Goal: Task Accomplishment & Management: Manage account settings

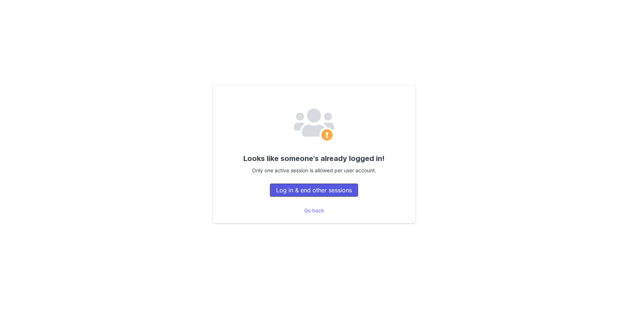
click at [323, 193] on button "Log in & end other sessions" at bounding box center [314, 189] width 88 height 13
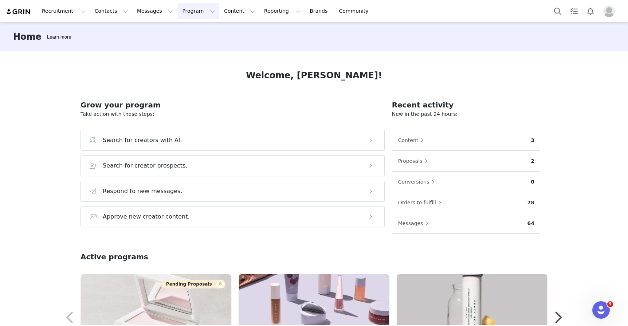
click at [178, 11] on button "Program Program" at bounding box center [198, 11] width 41 height 16
click at [183, 35] on p "Activations" at bounding box center [186, 32] width 28 height 8
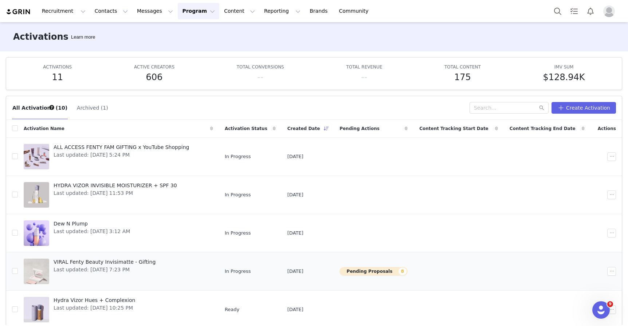
click at [84, 262] on span "VIRAL Fenty Beauty Invisimatte - Gifting" at bounding box center [105, 262] width 102 height 8
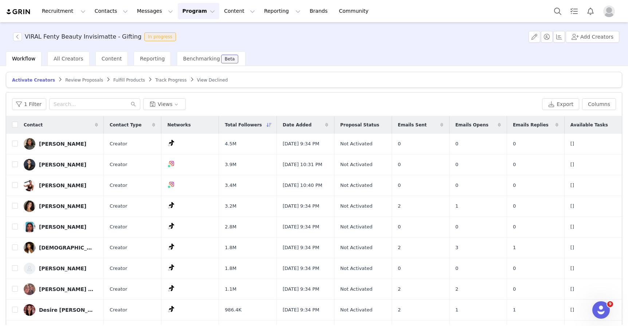
click at [75, 81] on span "Review Proposals" at bounding box center [84, 80] width 38 height 5
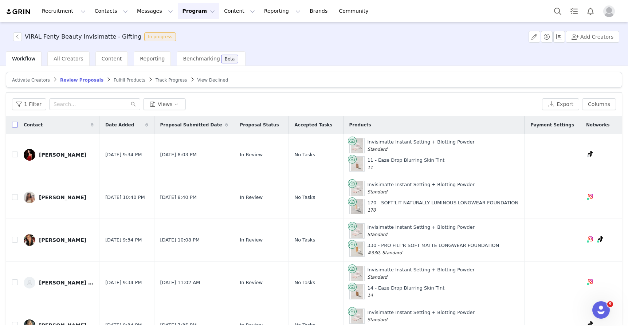
click at [15, 126] on input "checkbox" at bounding box center [15, 125] width 6 height 6
checkbox input "true"
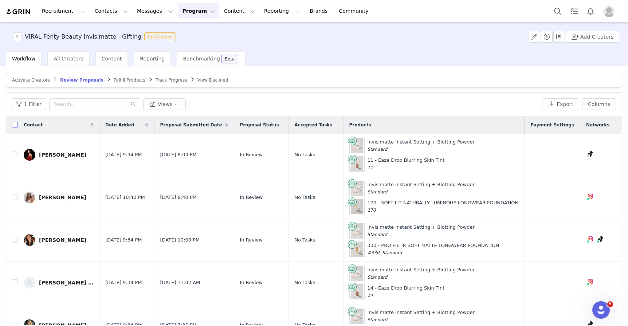
checkbox input "true"
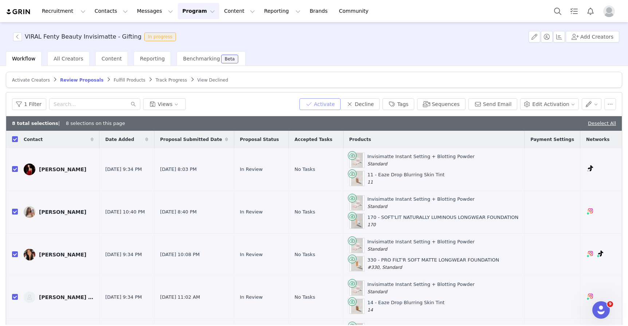
click at [337, 104] on button "Activate" at bounding box center [319, 104] width 41 height 12
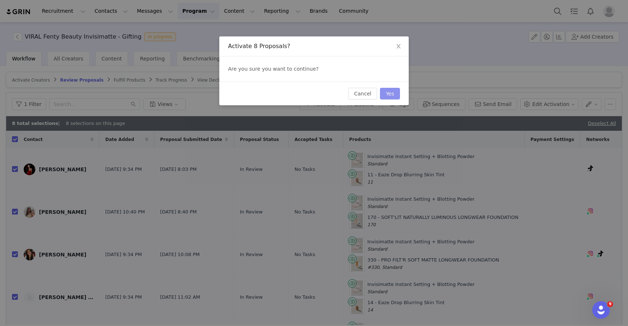
click at [389, 93] on button "Yes" at bounding box center [390, 94] width 20 height 12
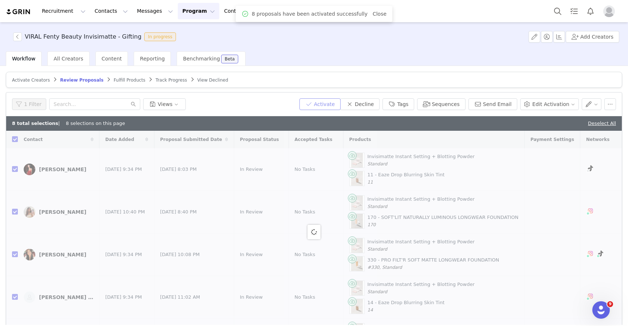
checkbox input "false"
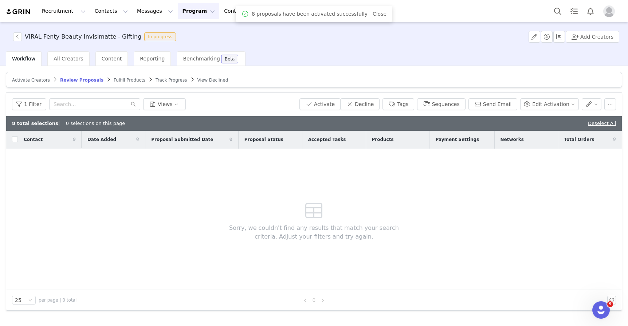
click at [131, 79] on span "Fulfill Products" at bounding box center [130, 80] width 32 height 5
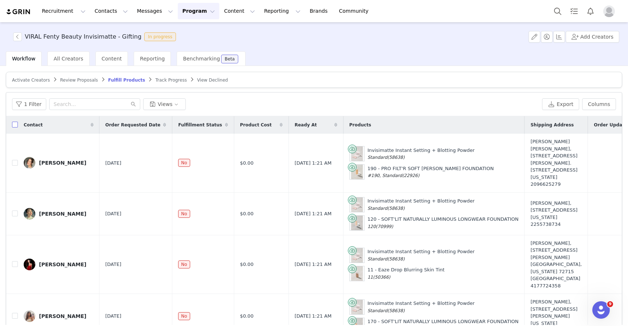
click at [14, 124] on input "checkbox" at bounding box center [15, 125] width 6 height 6
checkbox input "true"
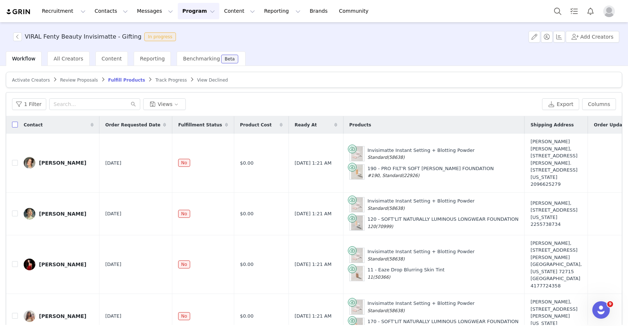
checkbox input "true"
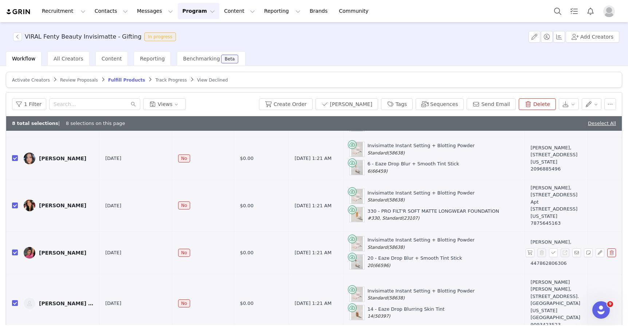
scroll to position [35, 0]
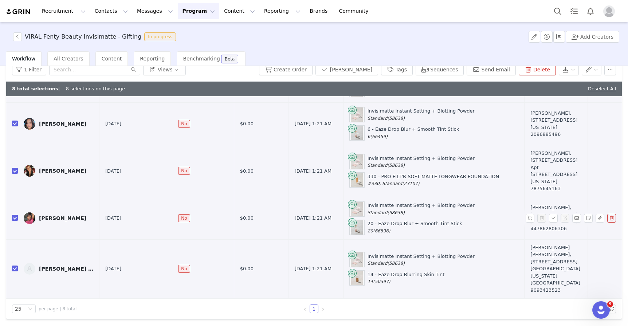
click at [16, 215] on input "checkbox" at bounding box center [15, 218] width 6 height 6
checkbox input "false"
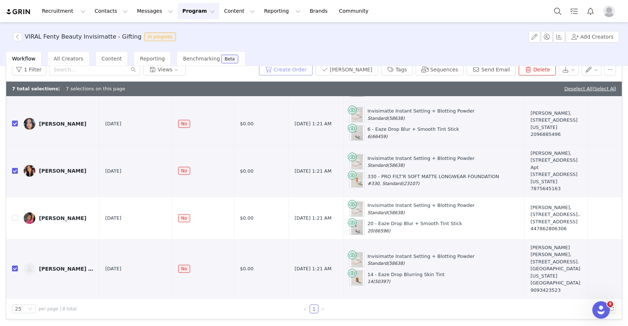
click at [312, 70] on button "Create Order" at bounding box center [286, 70] width 54 height 12
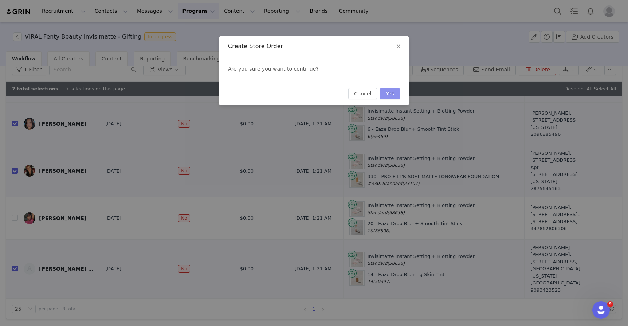
click at [394, 95] on button "Yes" at bounding box center [390, 94] width 20 height 12
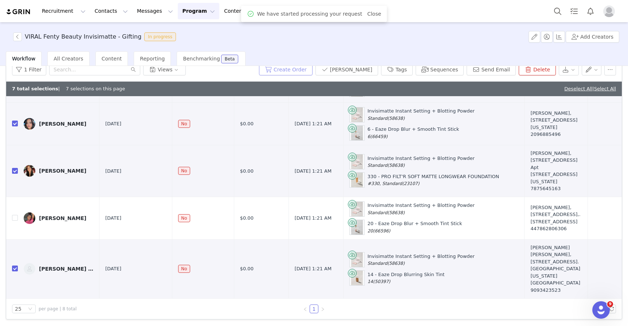
scroll to position [32, 0]
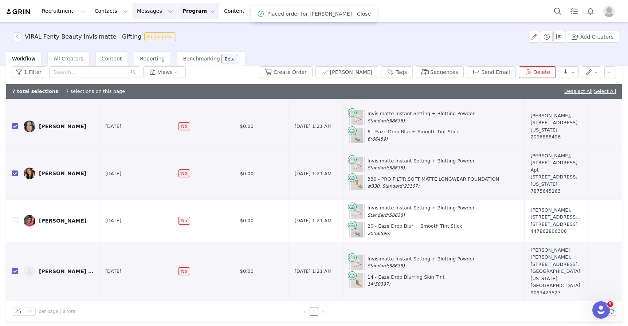
click at [140, 12] on button "Messages Messages" at bounding box center [155, 11] width 45 height 16
click at [151, 32] on p "Dashboard" at bounding box center [144, 32] width 28 height 8
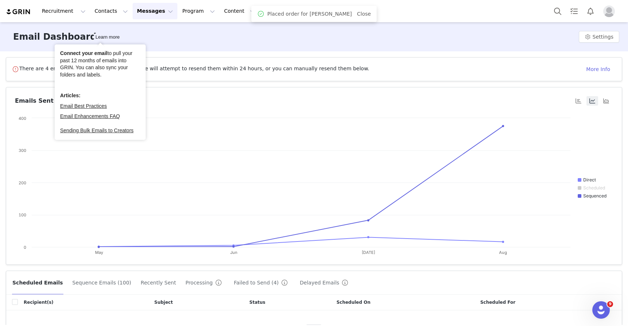
click at [139, 13] on button "Messages Messages" at bounding box center [155, 11] width 45 height 16
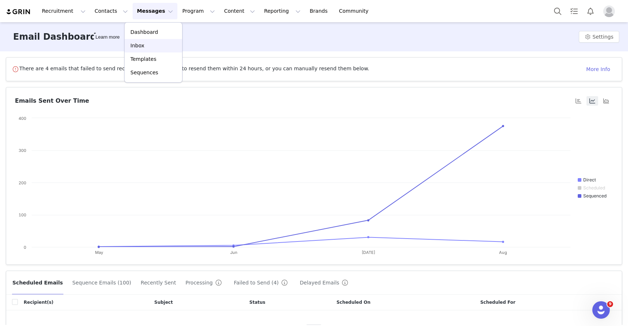
click at [145, 43] on div "Inbox" at bounding box center [153, 46] width 49 height 8
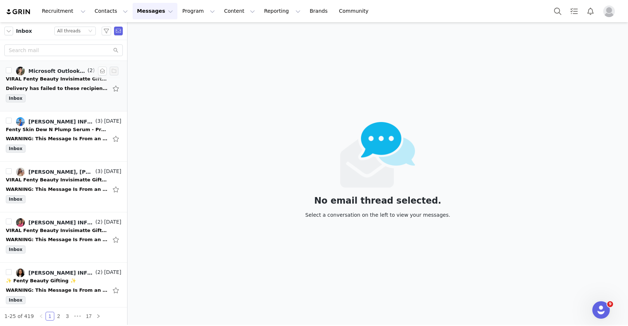
click at [64, 84] on div "Delivery has failed to these recipients or groups: [PERSON_NAME] ([EMAIL_ADDRES…" at bounding box center [63, 89] width 115 height 12
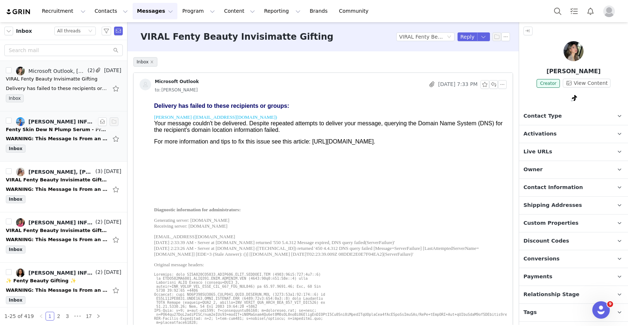
click at [56, 125] on link "[PERSON_NAME] INFLUENCERGIFTING, [PERSON_NAME]" at bounding box center [55, 121] width 78 height 9
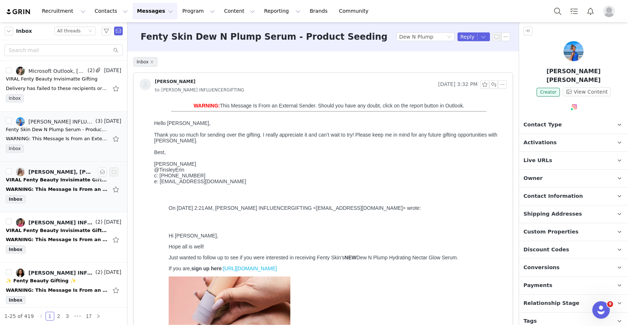
click at [81, 197] on div "Inbox" at bounding box center [63, 200] width 115 height 11
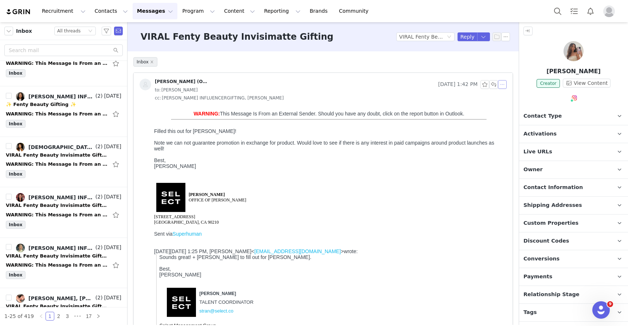
click at [502, 86] on button "button" at bounding box center [502, 84] width 9 height 9
click at [507, 98] on li "Reply All" at bounding box center [513, 98] width 31 height 12
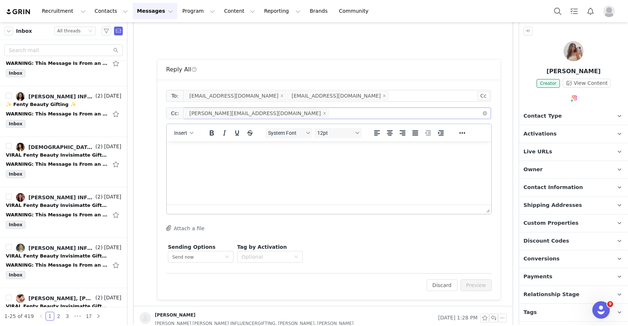
click at [258, 113] on div "[PERSON_NAME][EMAIL_ADDRESS][DOMAIN_NAME]" at bounding box center [334, 113] width 298 height 11
click at [308, 98] on div "[EMAIL_ADDRESS][DOMAIN_NAME] [EMAIL_ADDRESS][DOMAIN_NAME]" at bounding box center [334, 95] width 298 height 11
type input "[PERSON_NAME][EMAIL_ADDRESS][PERSON_NAME][DOMAIN_NAME]"
click at [293, 161] on html at bounding box center [329, 151] width 324 height 20
click at [274, 151] on p "Rich Text Area. Press ALT-0 for help." at bounding box center [329, 151] width 312 height 8
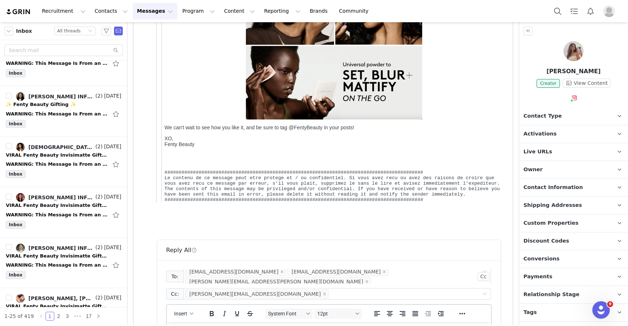
scroll to position [681, 0]
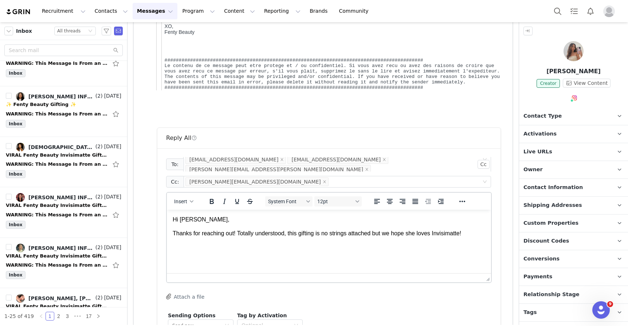
drag, startPoint x: 379, startPoint y: 233, endPoint x: 449, endPoint y: 245, distance: 71.3
click at [449, 244] on html "Hi [PERSON_NAME], Thanks for reaching out! Totally understood, this gifting is …" at bounding box center [329, 227] width 324 height 34
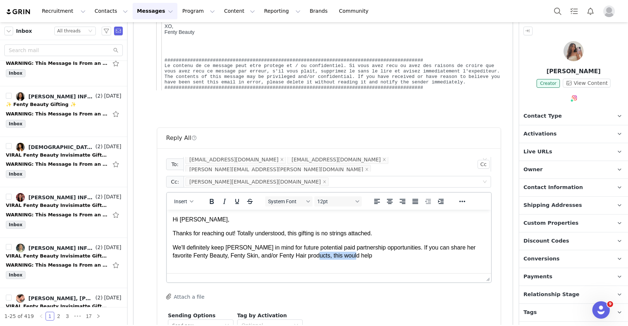
drag, startPoint x: 397, startPoint y: 256, endPoint x: 314, endPoint y: 252, distance: 83.5
click at [314, 252] on p "We'll definitely keep [PERSON_NAME] in mind for future potential paid partnersh…" at bounding box center [329, 252] width 312 height 16
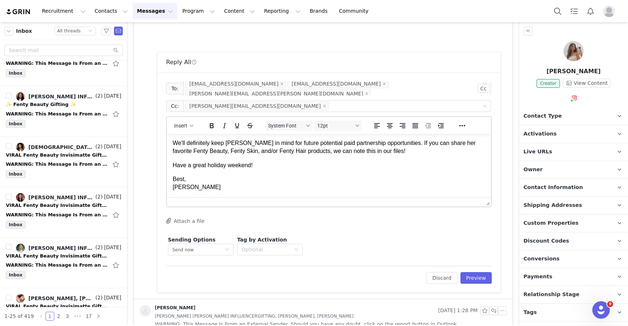
scroll to position [758, 0]
click at [473, 277] on button "Preview" at bounding box center [476, 278] width 32 height 12
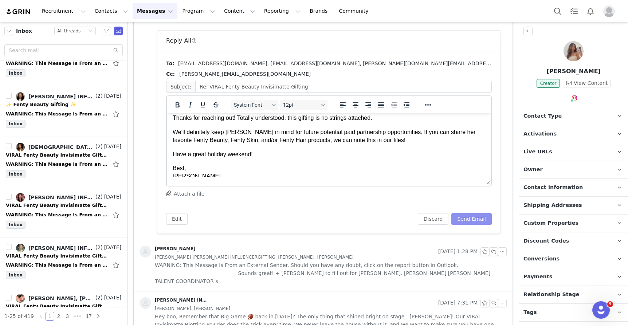
scroll to position [20, 0]
click at [470, 219] on button "Send Email" at bounding box center [471, 219] width 40 height 12
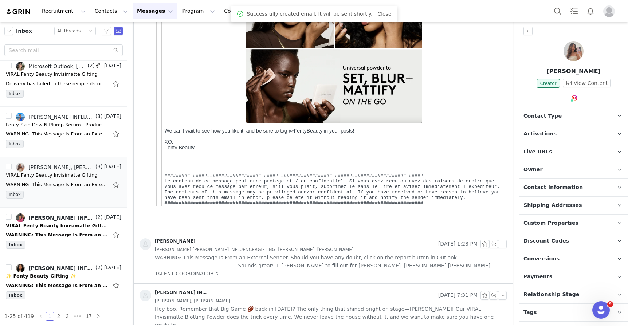
scroll to position [0, 0]
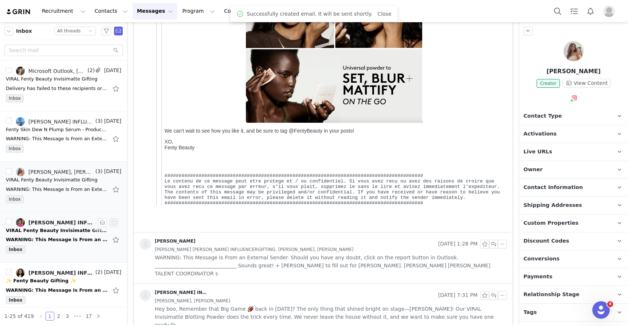
click at [70, 238] on div "WARNING: This Message Is From an External Sender. Should you have any doubt, cl…" at bounding box center [57, 239] width 102 height 7
click at [71, 239] on div "WARNING: This Message Is From an External Sender. Should you have any doubt, cl…" at bounding box center [57, 239] width 102 height 7
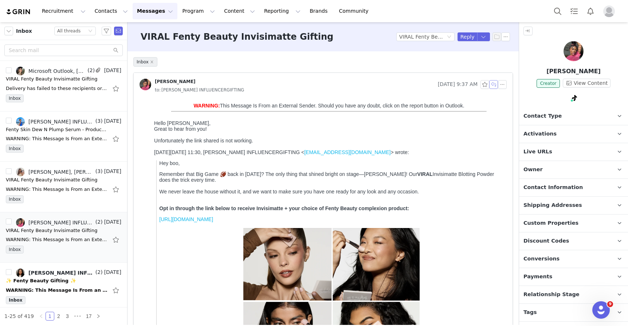
click at [494, 84] on button "button" at bounding box center [493, 84] width 9 height 9
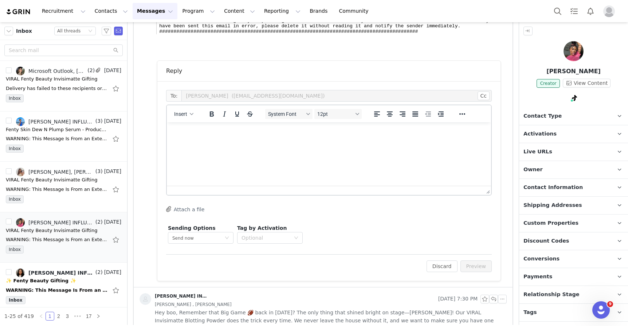
scroll to position [506, 0]
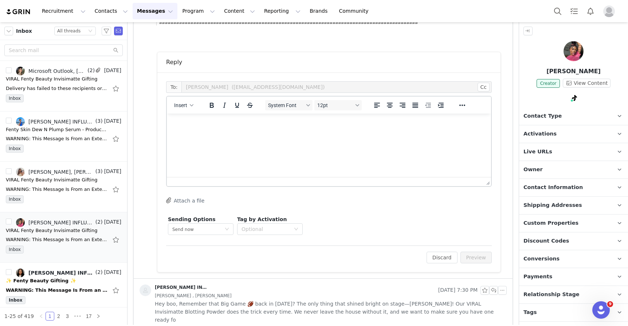
click at [416, 120] on p "Rich Text Area. Press ALT-0 for help." at bounding box center [329, 123] width 312 height 8
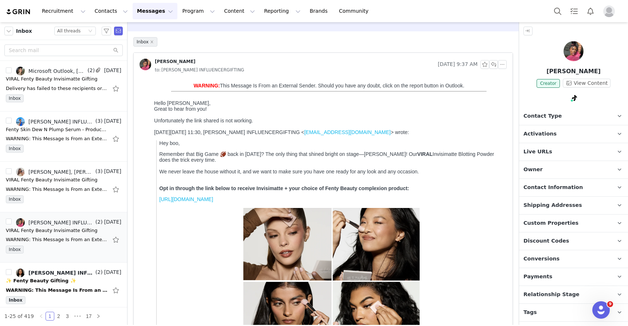
scroll to position [0, 0]
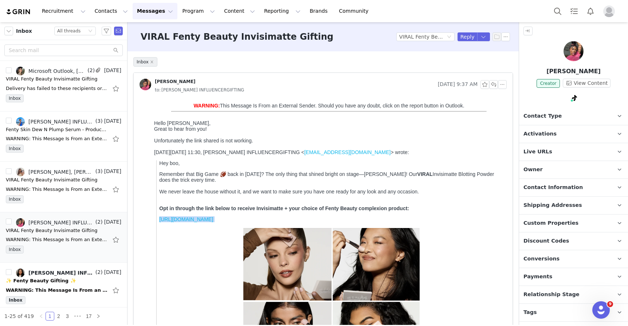
drag, startPoint x: 332, startPoint y: 224, endPoint x: 159, endPoint y: 225, distance: 172.6
click at [160, 225] on p "[URL][DOMAIN_NAME]" at bounding box center [331, 332] width 344 height 232
copy p "[URL][DOMAIN_NAME]"
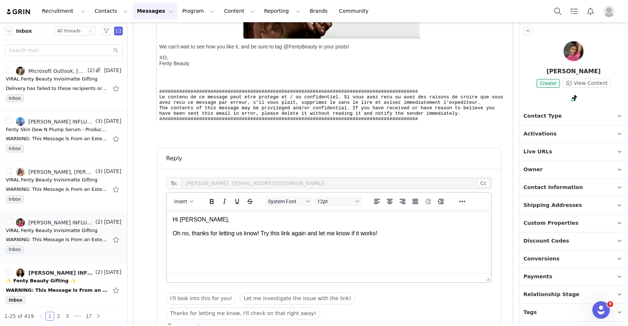
scroll to position [410, 0]
click at [394, 235] on p "Oh no, thanks for letting us know! Try this link again and let me know if it wo…" at bounding box center [329, 233] width 312 height 8
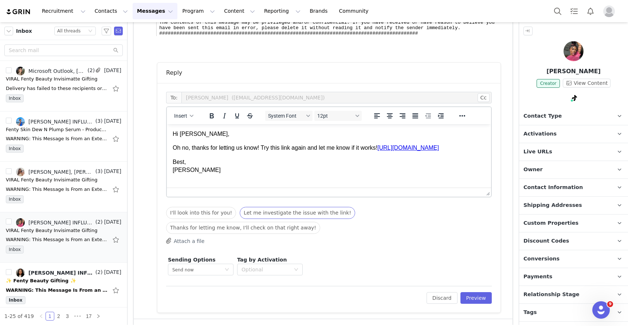
scroll to position [523, 0]
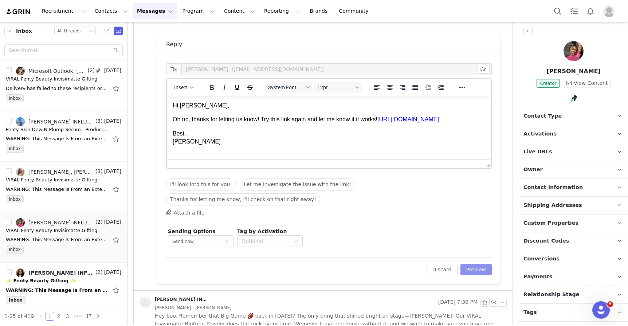
click at [471, 264] on button "Preview" at bounding box center [476, 270] width 32 height 12
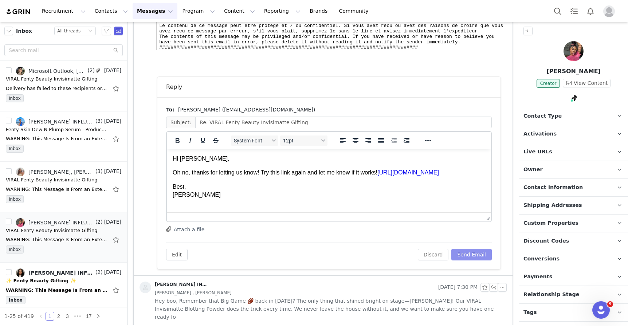
scroll to position [0, 0]
click at [477, 253] on button "Send Email" at bounding box center [471, 255] width 40 height 12
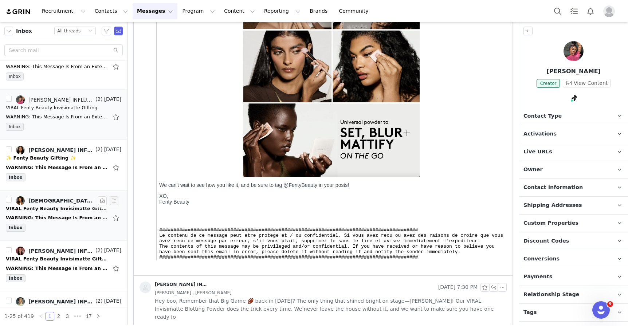
scroll to position [126, 0]
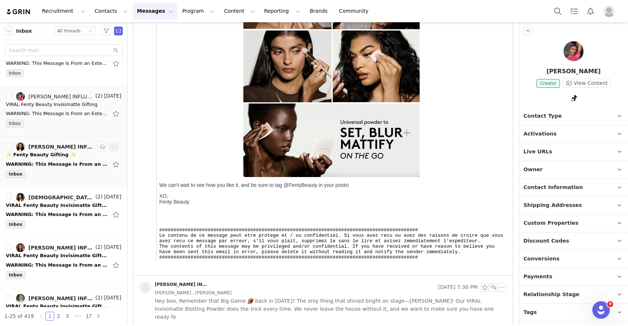
click at [64, 166] on div "WARNING: This Message Is From an External Sender. Should you have any doubt, cl…" at bounding box center [57, 164] width 102 height 7
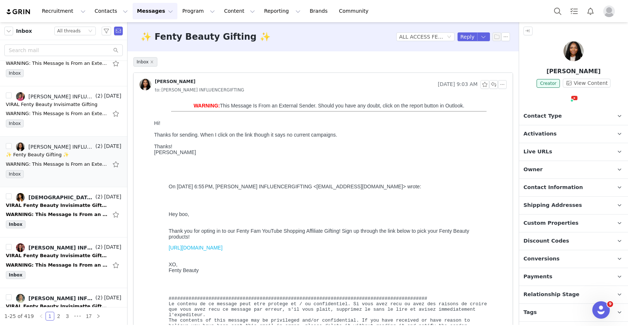
scroll to position [0, 0]
drag, startPoint x: 347, startPoint y: 257, endPoint x: 166, endPoint y: 256, distance: 180.6
click at [166, 256] on div "Thanks! [PERSON_NAME] YouTube Instagram TikTok On [DATE] 6:55 PM, [PERSON_NAME]…" at bounding box center [328, 239] width 349 height 202
copy link "[URL][DOMAIN_NAME]"
click at [495, 84] on button "button" at bounding box center [493, 84] width 9 height 9
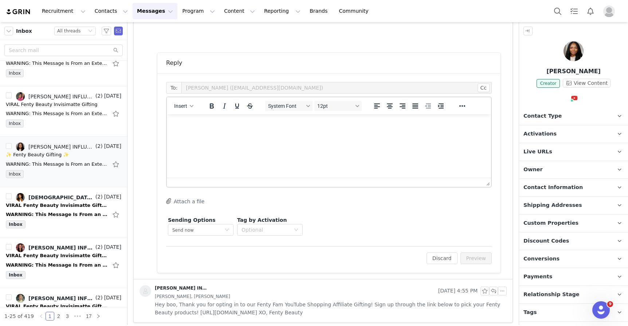
scroll to position [337, 0]
click at [354, 118] on html at bounding box center [329, 124] width 324 height 20
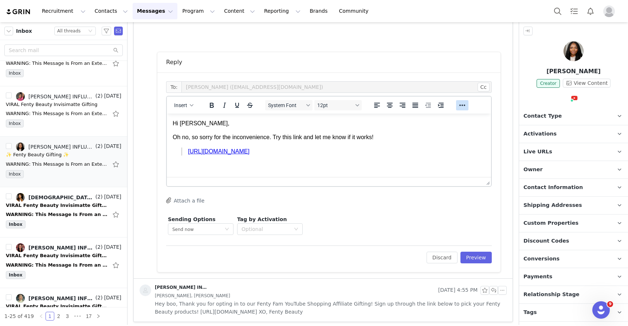
click at [462, 107] on icon "Reveal or hide additional toolbar items" at bounding box center [462, 105] width 9 height 9
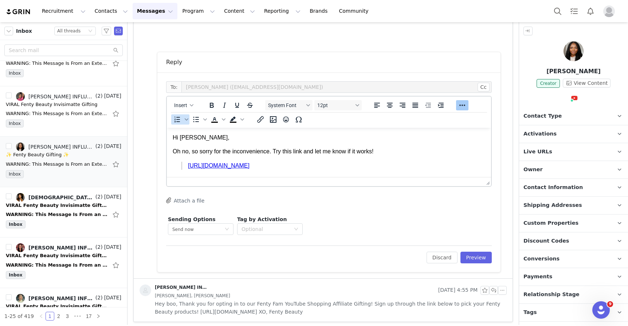
click at [428, 106] on icon "Decrease indent" at bounding box center [427, 105] width 9 height 9
click at [185, 169] on blockquote "[URL][DOMAIN_NAME]" at bounding box center [325, 166] width 289 height 8
click at [391, 162] on html "Hi [PERSON_NAME], Oh no, so sorry for the inconvenience. Try this link and let …" at bounding box center [329, 145] width 324 height 34
click at [387, 155] on p "Oh no, so sorry for the inconvenience. Try this link and let me know if it work…" at bounding box center [329, 151] width 312 height 8
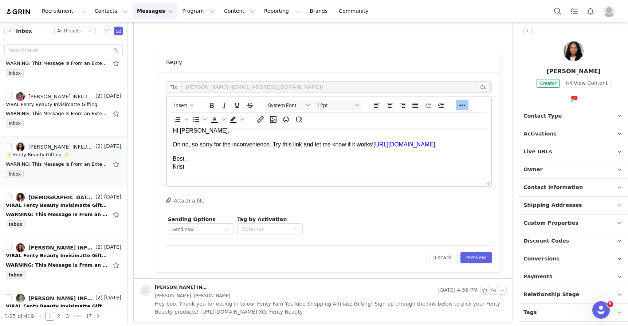
click at [396, 141] on p "Oh no, so sorry for the inconvenience. Try this link and let me know if it work…" at bounding box center [329, 145] width 312 height 8
click at [474, 255] on button "Preview" at bounding box center [476, 258] width 32 height 12
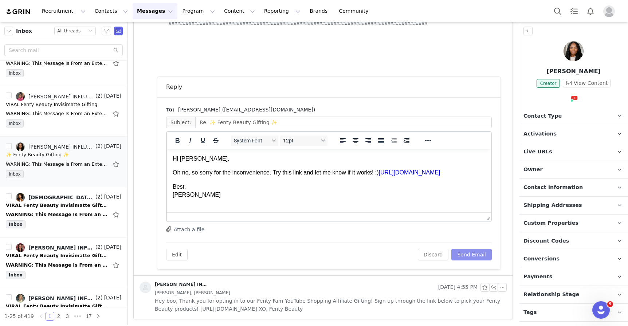
scroll to position [0, 0]
click at [471, 254] on button "Send Email" at bounding box center [471, 255] width 40 height 12
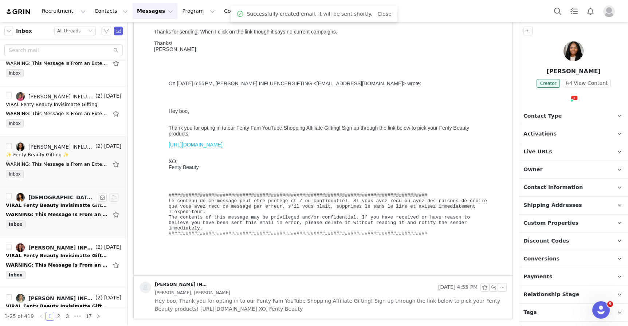
click at [75, 205] on div "VIRAL Fenty Beauty Invisimatte Gifting" at bounding box center [57, 205] width 102 height 7
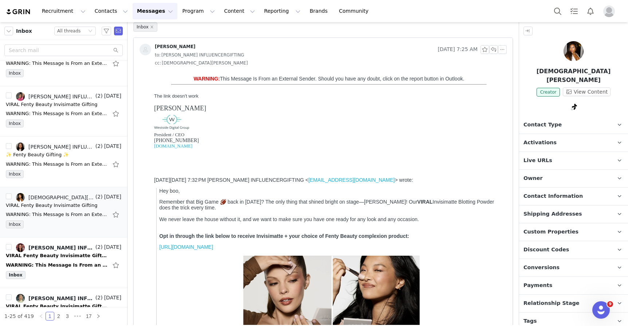
scroll to position [38, 0]
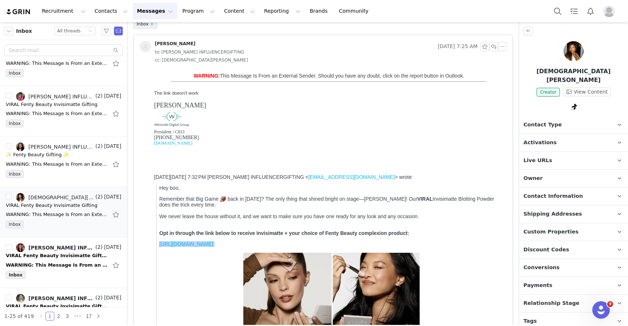
drag, startPoint x: 334, startPoint y: 251, endPoint x: 160, endPoint y: 249, distance: 174.0
copy p "[URL][DOMAIN_NAME]"
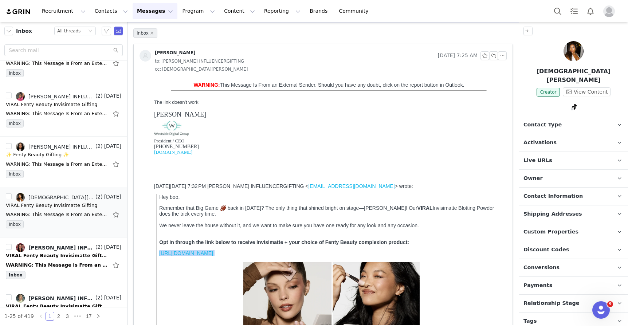
scroll to position [29, 0]
click at [495, 55] on button "button" at bounding box center [493, 55] width 9 height 9
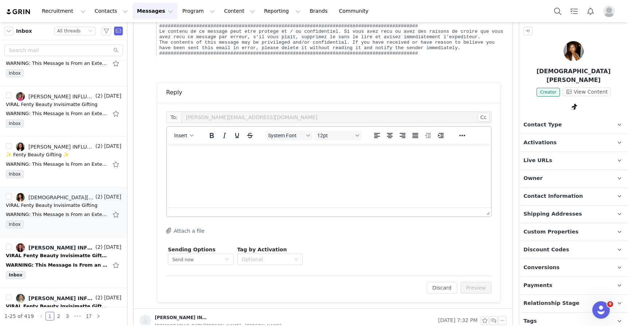
scroll to position [568, 0]
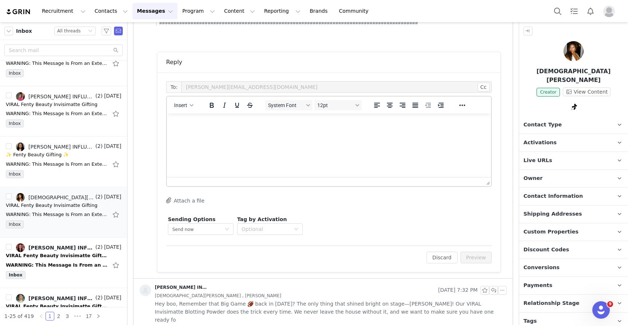
click at [312, 118] on html at bounding box center [329, 124] width 324 height 20
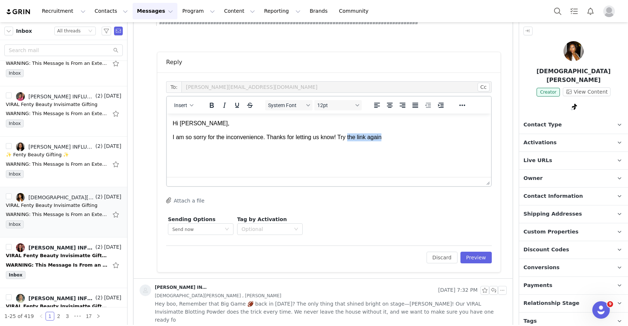
drag, startPoint x: 350, startPoint y: 140, endPoint x: 415, endPoint y: 140, distance: 64.8
click at [415, 140] on p "I am so sorry for the inconvenience. Thanks for letting us know! Try the link a…" at bounding box center [329, 137] width 312 height 8
click at [473, 258] on button "Preview" at bounding box center [476, 258] width 32 height 12
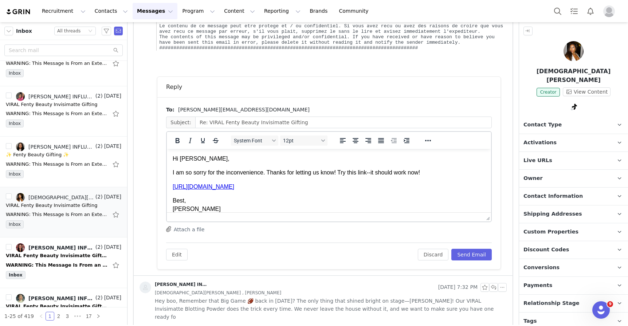
scroll to position [0, 0]
click at [473, 258] on button "Send Email" at bounding box center [471, 255] width 40 height 12
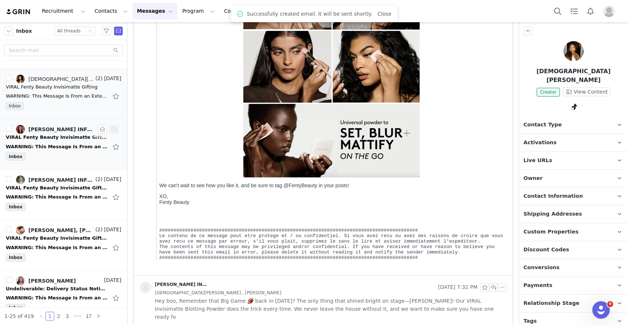
scroll to position [237, 0]
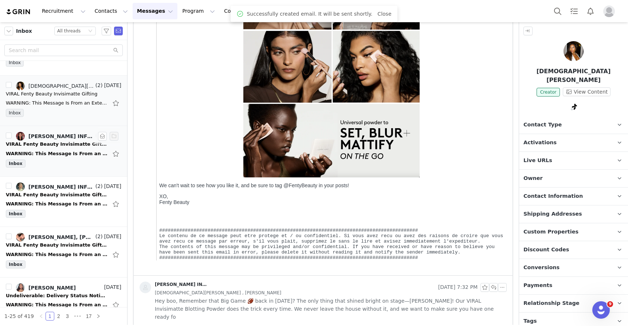
click at [63, 148] on div "WARNING: This Message Is From an External Sender. Should you have any doubt, cl…" at bounding box center [63, 154] width 115 height 12
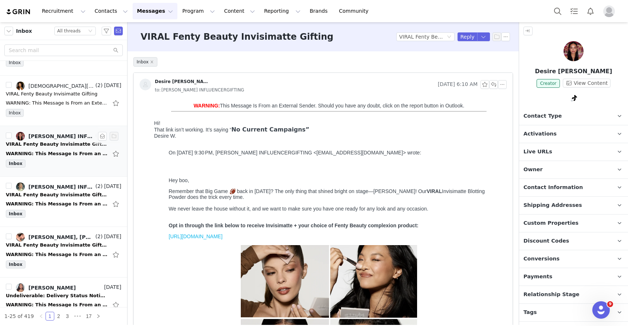
scroll to position [0, 0]
drag, startPoint x: 354, startPoint y: 242, endPoint x: 166, endPoint y: 240, distance: 187.5
copy p "[URL][DOMAIN_NAME]"
click at [494, 85] on button "button" at bounding box center [493, 84] width 9 height 9
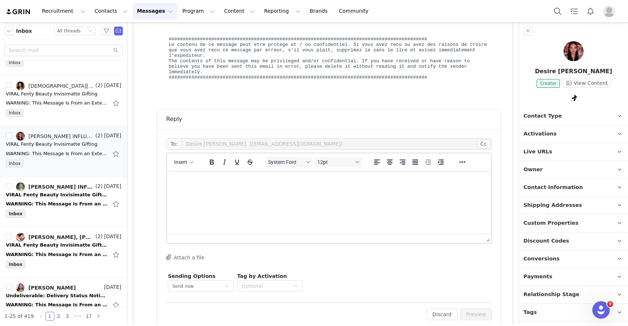
scroll to position [536, 0]
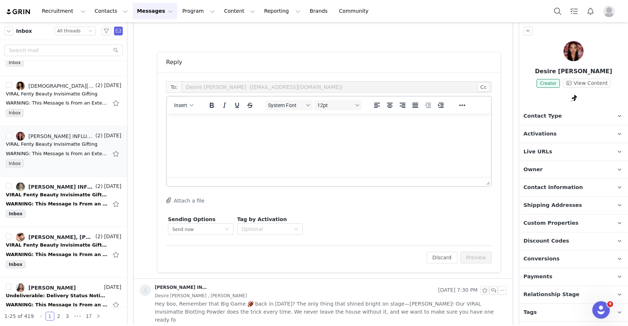
click at [300, 124] on p "Rich Text Area. Press ALT-0 for help." at bounding box center [329, 123] width 312 height 8
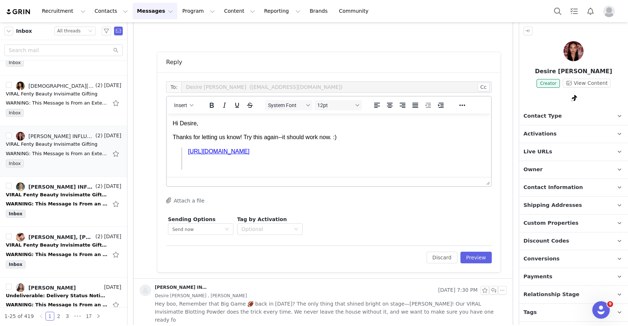
scroll to position [0, 0]
click at [186, 151] on blockquote "[URL][DOMAIN_NAME]" at bounding box center [325, 151] width 289 height 8
click at [390, 150] on p "﻿[URL][DOMAIN_NAME]" at bounding box center [329, 151] width 312 height 8
click at [471, 258] on button "Preview" at bounding box center [476, 258] width 32 height 12
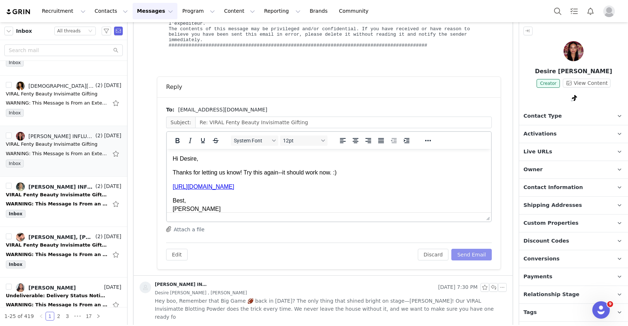
scroll to position [0, 0]
click at [467, 254] on button "Send Email" at bounding box center [471, 255] width 40 height 12
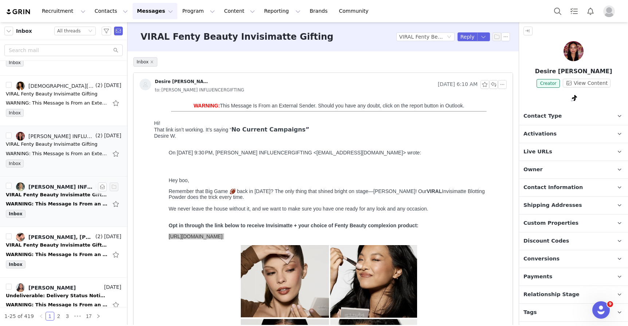
click at [60, 205] on div "WARNING: This Message Is From an External Sender. Should you have any doubt, cl…" at bounding box center [57, 203] width 102 height 7
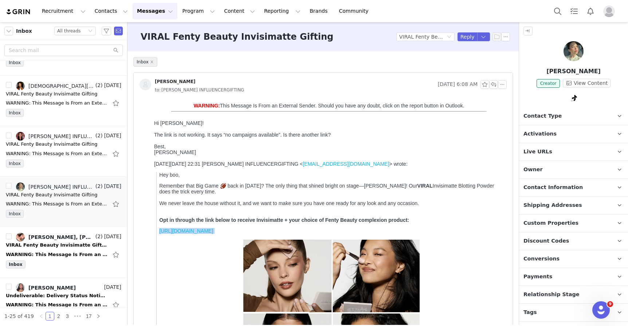
drag, startPoint x: 335, startPoint y: 240, endPoint x: 159, endPoint y: 239, distance: 175.5
copy p "[URL][DOMAIN_NAME]"
click at [492, 86] on button "button" at bounding box center [493, 84] width 9 height 9
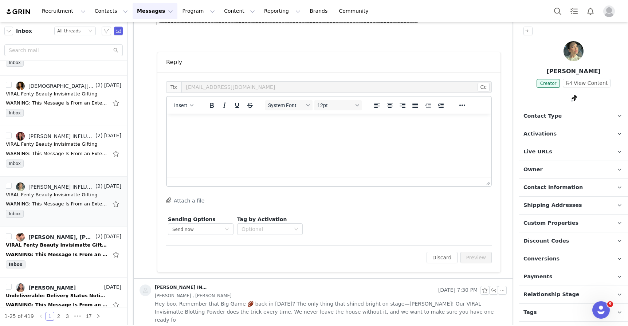
click at [310, 121] on p "Rich Text Area. Press ALT-0 for help." at bounding box center [329, 123] width 312 height 8
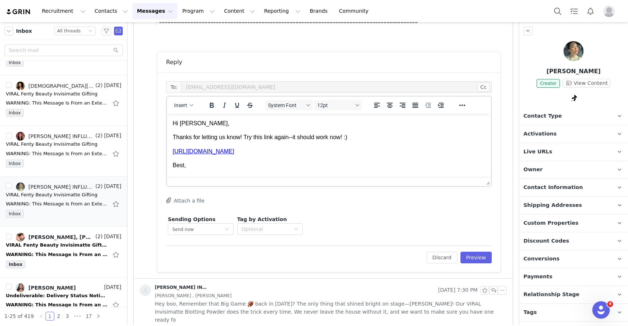
scroll to position [1, 0]
click at [479, 258] on button "Preview" at bounding box center [476, 258] width 32 height 12
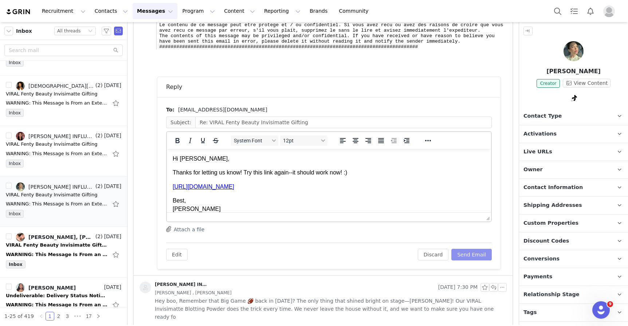
scroll to position [0, 0]
click at [474, 255] on button "Send Email" at bounding box center [471, 255] width 40 height 12
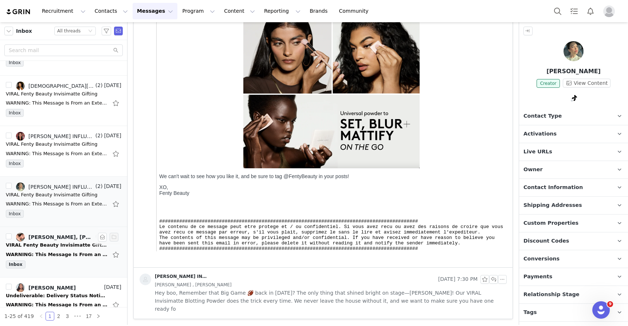
scroll to position [284, 0]
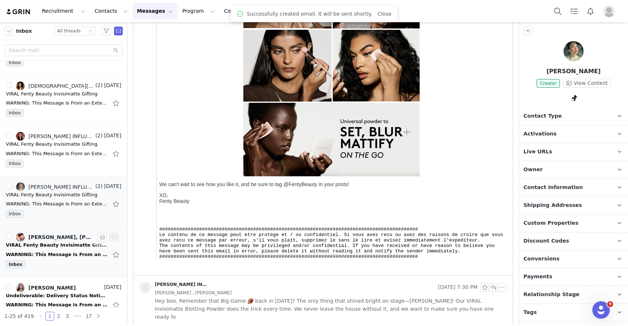
click at [69, 254] on div "WARNING: This Message Is From an External Sender. Should you have any doubt, cl…" at bounding box center [57, 254] width 102 height 7
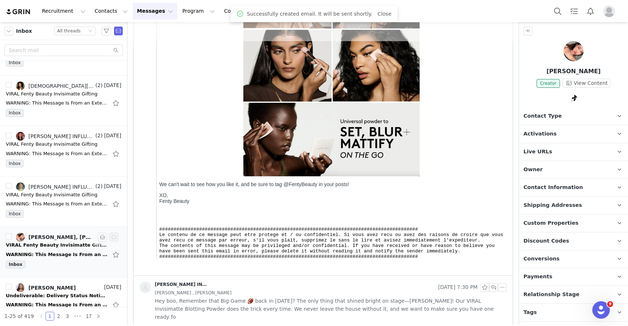
click at [69, 254] on div "WARNING: This Message Is From an External Sender. Should you have any doubt, cl…" at bounding box center [57, 254] width 102 height 7
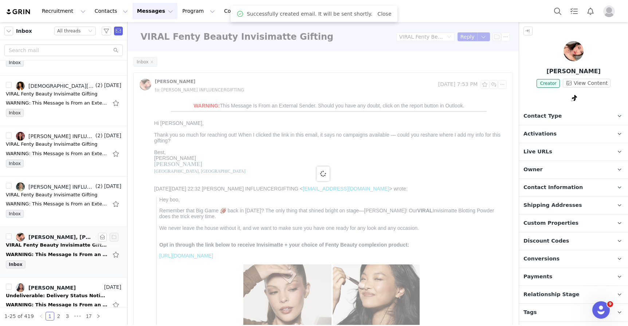
scroll to position [0, 0]
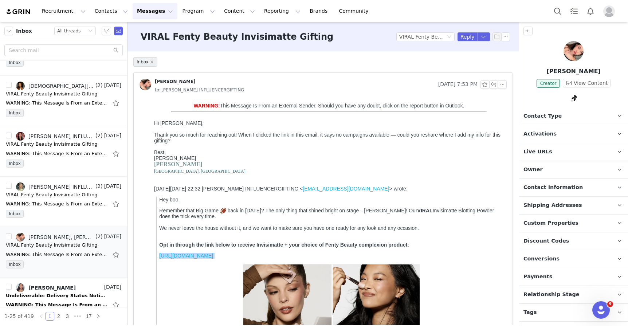
drag, startPoint x: 334, startPoint y: 264, endPoint x: 159, endPoint y: 264, distance: 175.1
copy p "[URL][DOMAIN_NAME]"
click at [494, 84] on button "button" at bounding box center [493, 84] width 9 height 9
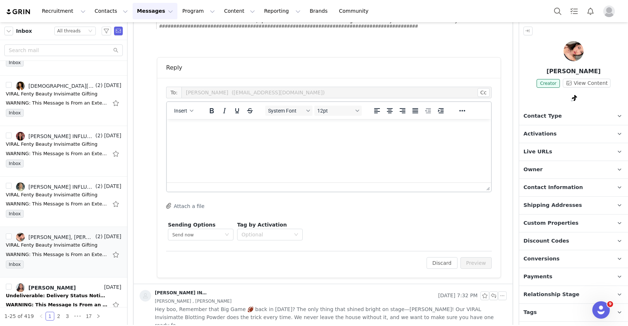
scroll to position [544, 0]
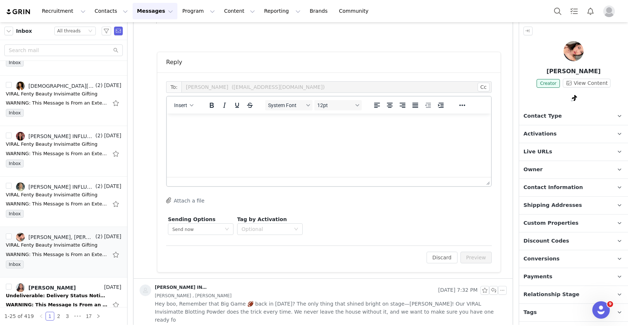
click at [302, 124] on p "Rich Text Area. Press ALT-0 for help." at bounding box center [329, 123] width 312 height 8
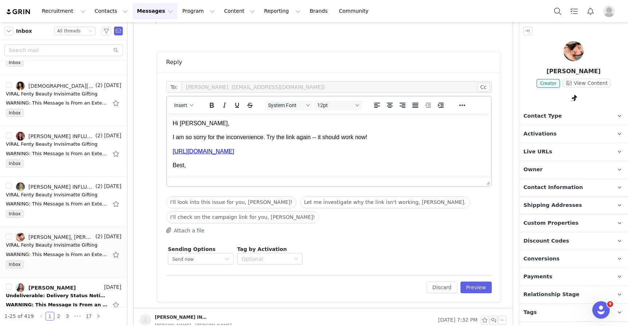
scroll to position [1, 0]
click at [473, 287] on button "Preview" at bounding box center [476, 287] width 32 height 12
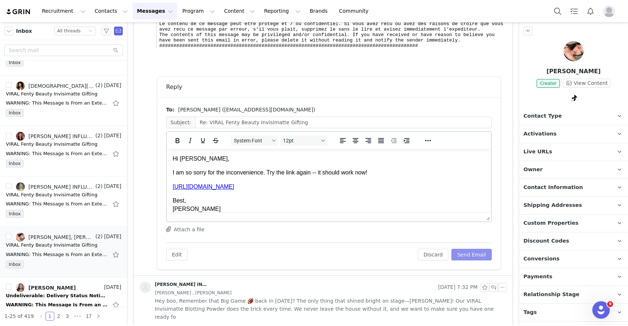
scroll to position [0, 0]
click at [474, 253] on button "Send Email" at bounding box center [471, 255] width 40 height 12
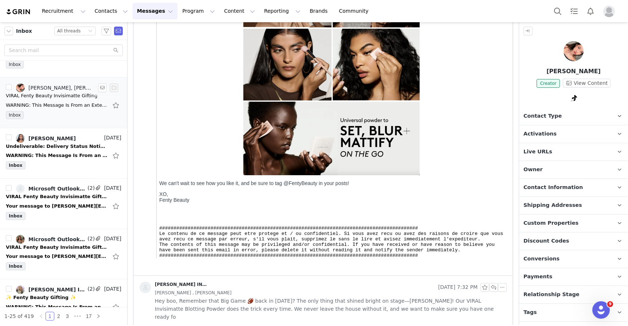
scroll to position [377, 0]
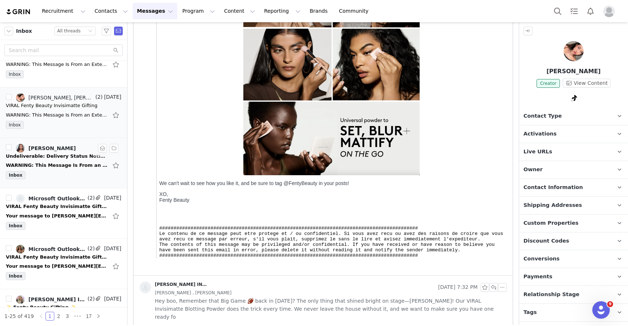
click at [67, 175] on div "Inbox" at bounding box center [63, 176] width 115 height 11
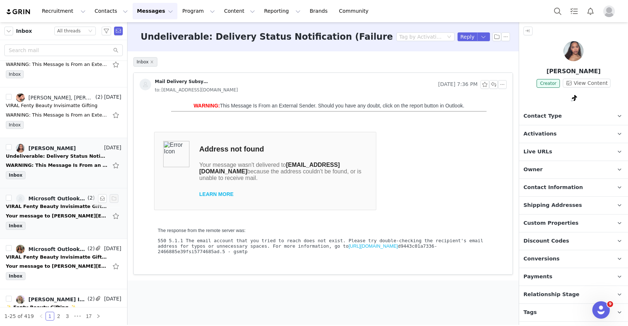
scroll to position [0, 0]
click at [65, 219] on div "Your message to [PERSON_NAME][EMAIL_ADDRESS][DOMAIN_NAME] couldn't be delivered…" at bounding box center [57, 215] width 102 height 7
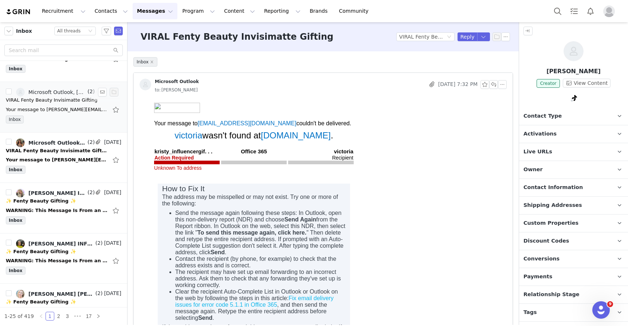
scroll to position [484, 0]
click at [64, 183] on li "[PERSON_NAME] INFLUENCERGIFTING, Platinum (2) [DATE] ✨ Fenty Beauty Gifting ✨ W…" at bounding box center [63, 207] width 127 height 51
click at [59, 158] on div "Your message to [PERSON_NAME][EMAIL_ADDRESS][PERSON_NAME][DOMAIN_NAME] couldn't…" at bounding box center [57, 158] width 102 height 7
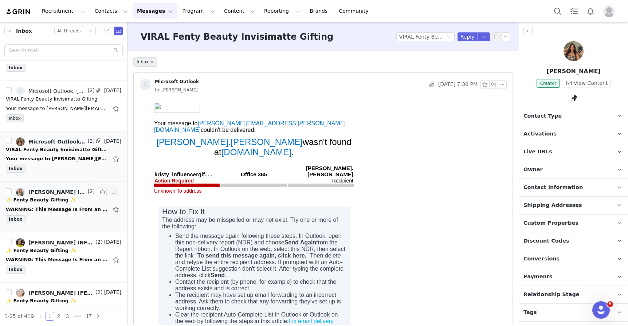
scroll to position [0, 0]
click at [56, 210] on div "WARNING: This Message Is From an External Sender. Should you have any doubt, cl…" at bounding box center [57, 209] width 102 height 7
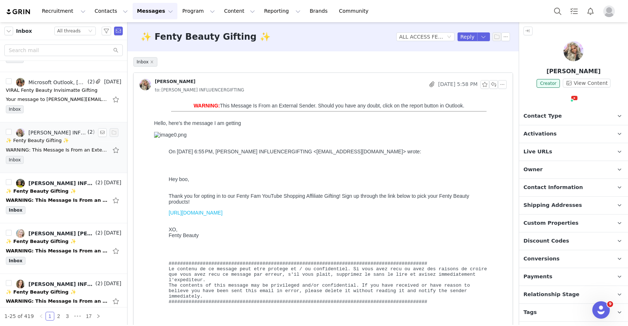
scroll to position [547, 0]
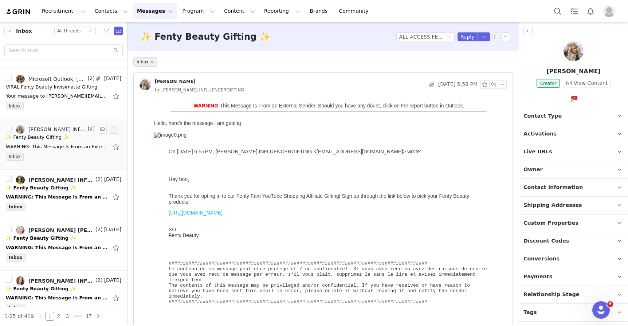
click at [56, 210] on div "Inbox" at bounding box center [63, 208] width 115 height 11
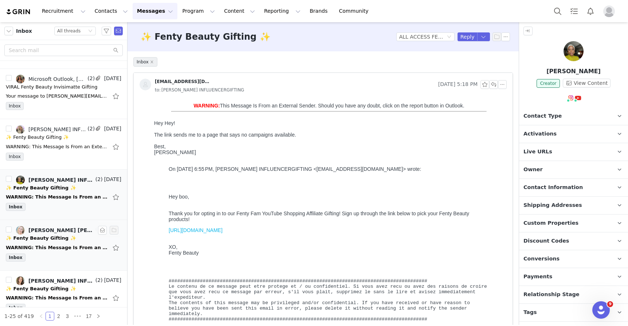
scroll to position [0, 0]
click at [55, 246] on div "WARNING: This Message Is From an External Sender. Should you have any doubt, cl…" at bounding box center [57, 247] width 102 height 7
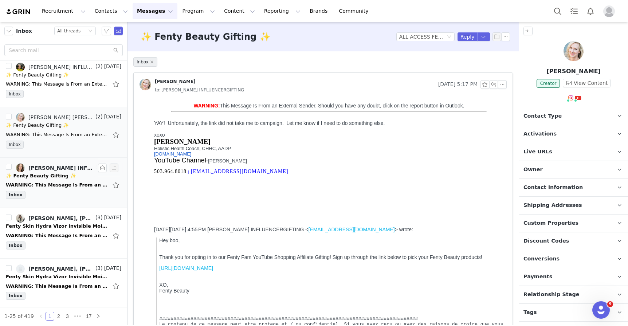
click at [72, 170] on div "[PERSON_NAME] INFLUENCERGIFTING, [PERSON_NAME]" at bounding box center [61, 168] width 66 height 6
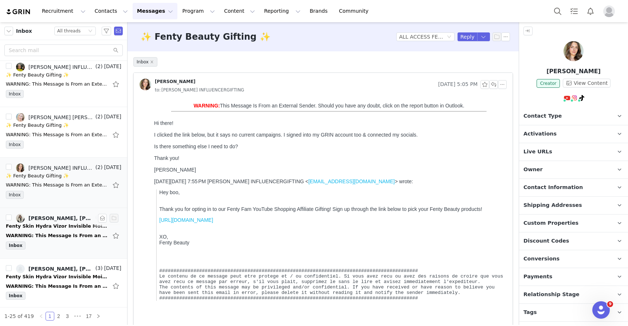
click at [67, 217] on div "[PERSON_NAME], [PERSON_NAME] INFLUENCERGIFTING" at bounding box center [61, 218] width 66 height 6
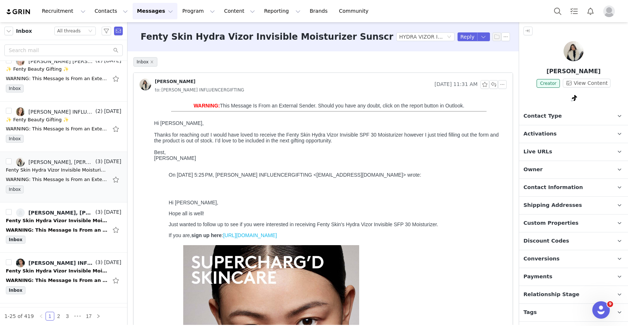
scroll to position [717, 0]
click at [504, 84] on button "button" at bounding box center [502, 84] width 9 height 9
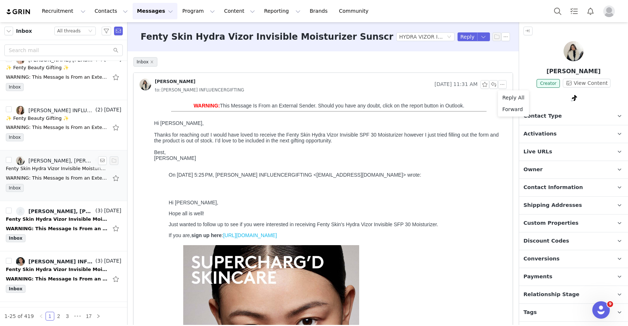
click at [5, 158] on li "[PERSON_NAME], [PERSON_NAME] INFLUENCERGIFTING (3) [DATE] Fenty Skin Hydra Vizo…" at bounding box center [63, 175] width 127 height 51
click at [8, 159] on input "checkbox" at bounding box center [9, 160] width 6 height 6
checkbox input "true"
click at [116, 36] on div "Select All" at bounding box center [63, 31] width 127 height 18
click at [116, 31] on button "button" at bounding box center [118, 31] width 9 height 9
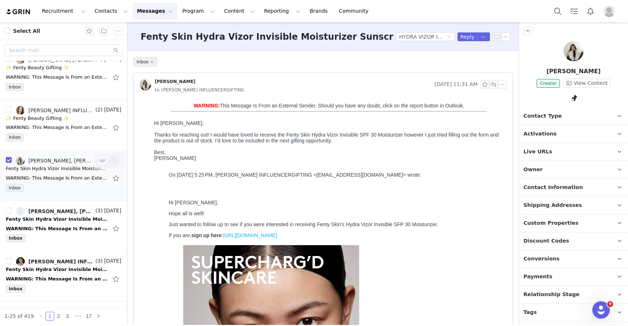
click at [67, 166] on div "Fenty Skin Hydra Vizor Invisible Moisturizer Sunscreen - Product Seeding" at bounding box center [57, 168] width 102 height 7
click at [508, 36] on button "button" at bounding box center [505, 36] width 9 height 9
click at [515, 51] on li "Mark as unread" at bounding box center [525, 50] width 48 height 12
click at [188, 13] on button "Program Program" at bounding box center [198, 11] width 41 height 16
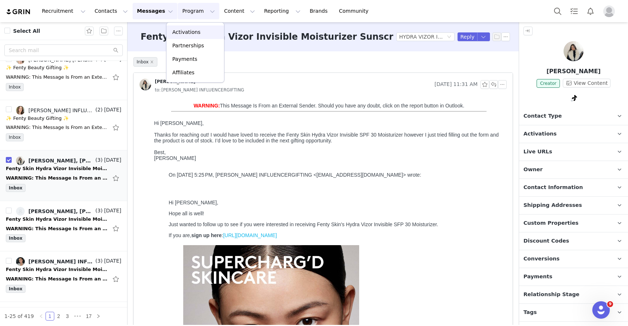
click at [194, 33] on p "Activations" at bounding box center [186, 32] width 28 height 8
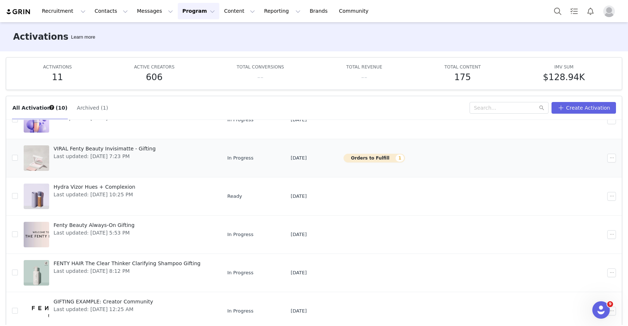
scroll to position [114, 0]
click at [108, 149] on span "VIRAL Fenty Beauty Invisimatte - Gifting" at bounding box center [105, 149] width 102 height 8
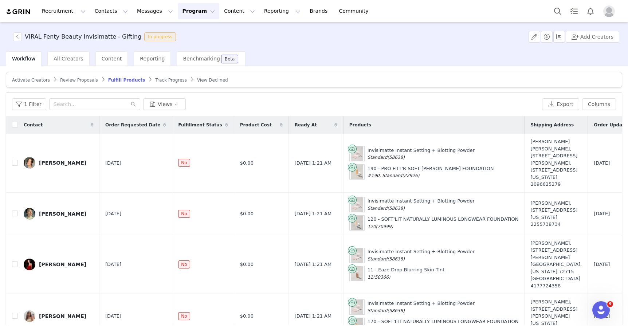
click at [76, 80] on span "Review Proposals" at bounding box center [79, 80] width 38 height 5
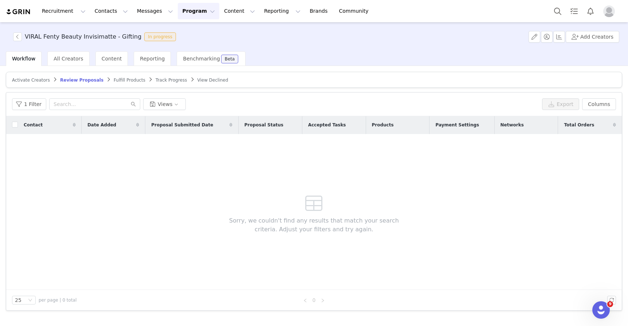
click at [199, 9] on button "Program Program" at bounding box center [198, 11] width 41 height 16
click at [186, 34] on p "Activations" at bounding box center [186, 32] width 28 height 8
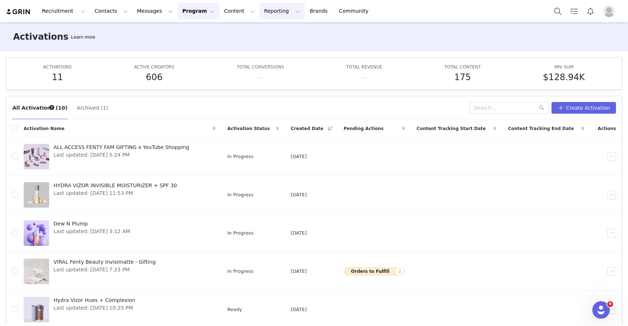
click at [260, 12] on button "Reporting Reporting" at bounding box center [282, 11] width 45 height 16
click at [226, 10] on button "Content Content" at bounding box center [240, 11] width 40 height 16
click at [260, 11] on button "Reporting Reporting" at bounding box center [282, 11] width 45 height 16
click at [259, 32] on p "Dashboard" at bounding box center [261, 32] width 28 height 8
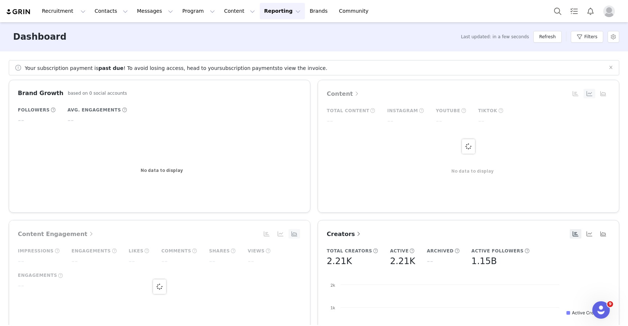
click at [266, 8] on button "Reporting Reporting" at bounding box center [282, 11] width 45 height 16
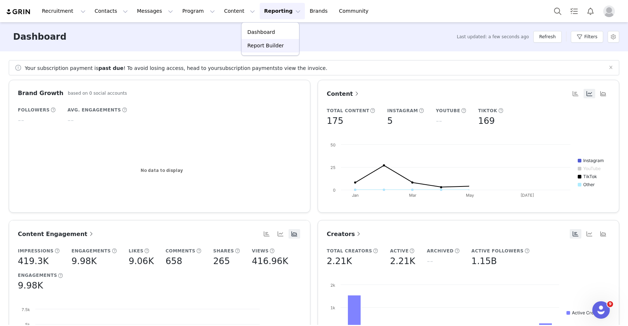
click at [267, 46] on p "Report Builder" at bounding box center [265, 46] width 36 height 8
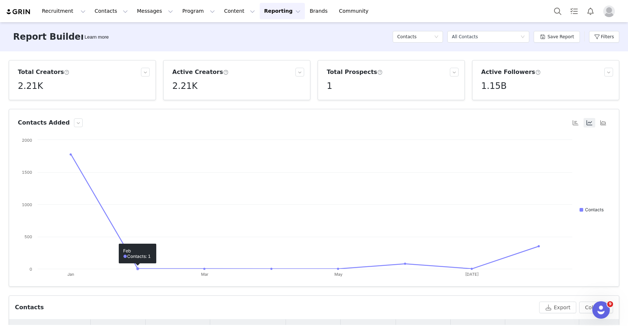
click at [195, 89] on h5 "2.21K" at bounding box center [184, 85] width 25 height 13
click at [299, 73] on button "button" at bounding box center [299, 72] width 9 height 9
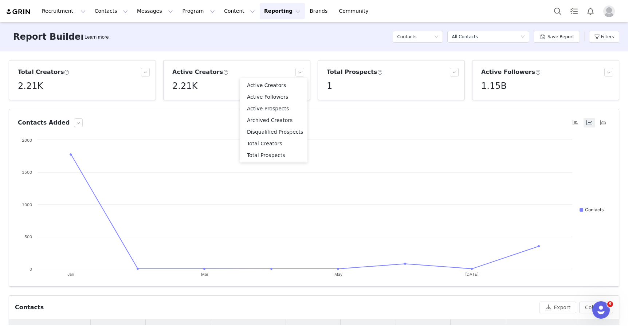
click at [281, 66] on article "Active Creators 2.21K" at bounding box center [236, 80] width 147 height 40
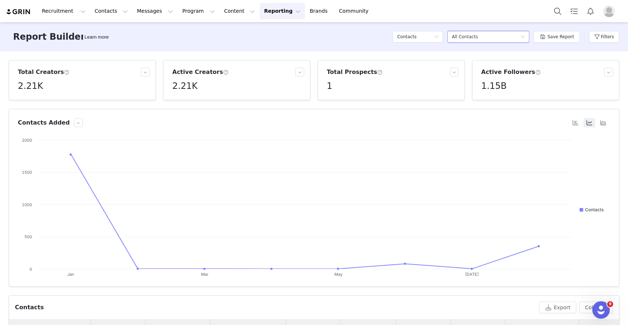
click at [479, 36] on div "Select a report All Contacts" at bounding box center [485, 36] width 68 height 11
click at [420, 38] on div "Contacts" at bounding box center [415, 36] width 37 height 11
click at [421, 76] on h5 "Activation Orders" at bounding box center [419, 75] width 41 height 8
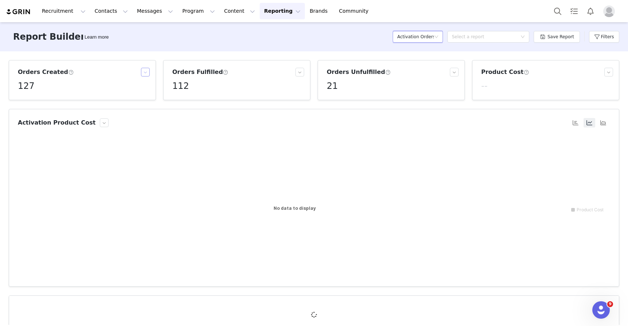
click at [146, 73] on button "button" at bounding box center [145, 72] width 9 height 9
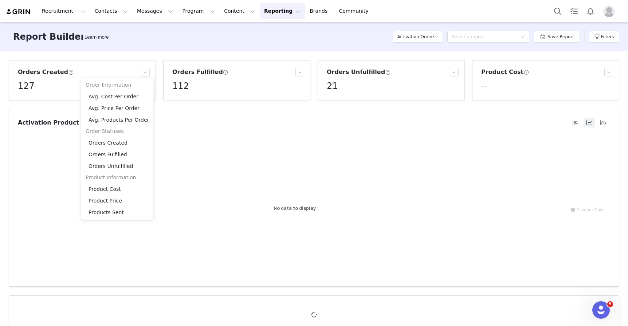
click at [260, 95] on article "Orders Fulfilled 112" at bounding box center [236, 80] width 147 height 40
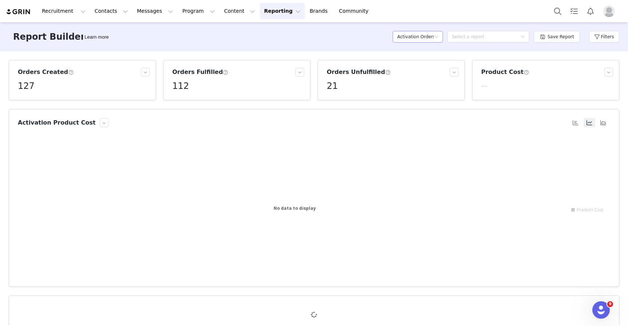
click at [420, 34] on h5 "Activation Orders" at bounding box center [415, 36] width 37 height 11
click at [419, 61] on h5 "Content" at bounding box center [419, 63] width 41 height 8
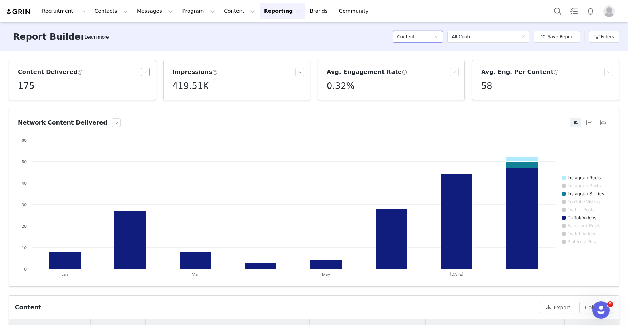
click at [147, 72] on button "button" at bounding box center [145, 72] width 9 height 9
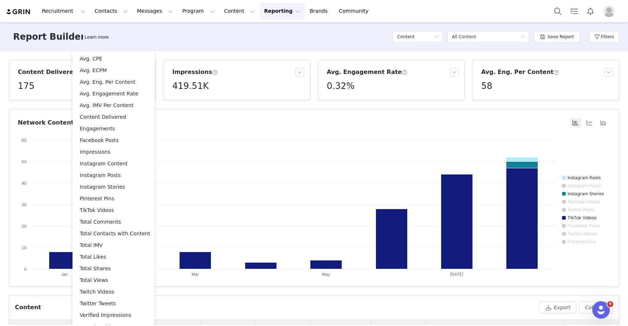
click at [204, 50] on div "Report Builder Learn more Content Select a report All Content Save Report Filte…" at bounding box center [314, 36] width 628 height 29
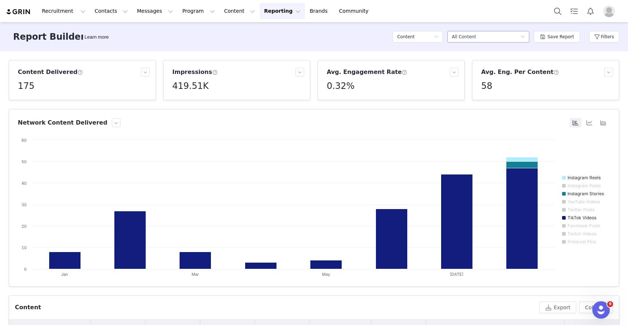
click at [474, 39] on div "All Content" at bounding box center [463, 36] width 24 height 11
click at [467, 75] on h5 "Content Posted Last 30 Days" at bounding box center [491, 75] width 70 height 8
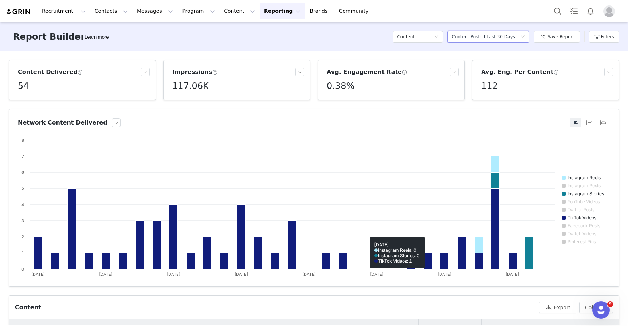
click at [469, 43] on div "Select a report Content Posted Last 30 Days" at bounding box center [488, 37] width 82 height 22
click at [466, 37] on div "Content Posted Last 30 Days" at bounding box center [482, 36] width 63 height 11
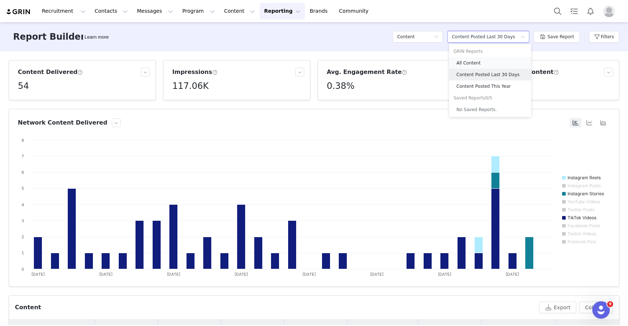
click at [469, 64] on h5 "All Content" at bounding box center [491, 63] width 70 height 8
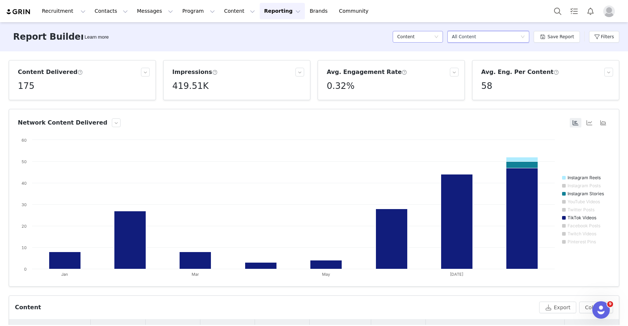
click at [408, 41] on h5 "Content" at bounding box center [405, 36] width 17 height 11
click at [411, 73] on h5 "Activation Orders" at bounding box center [419, 75] width 41 height 8
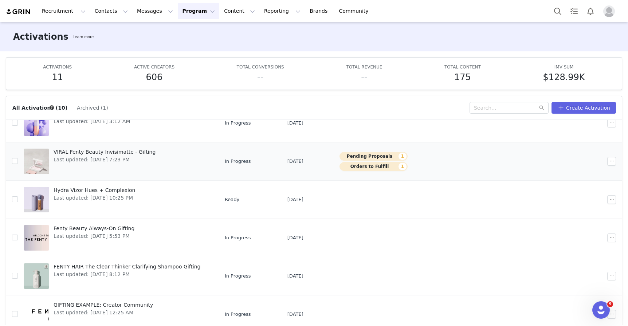
click at [119, 155] on span "VIRAL Fenty Beauty Invisimatte - Gifting" at bounding box center [105, 152] width 102 height 8
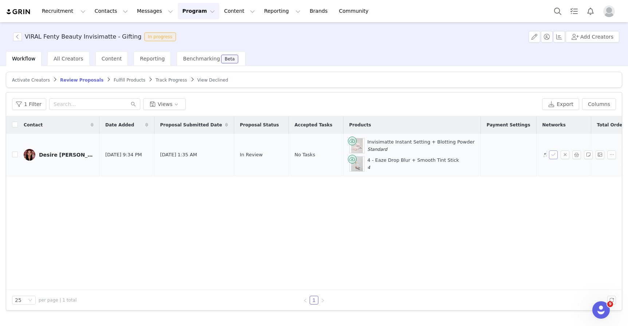
click at [554, 157] on button "button" at bounding box center [553, 154] width 9 height 9
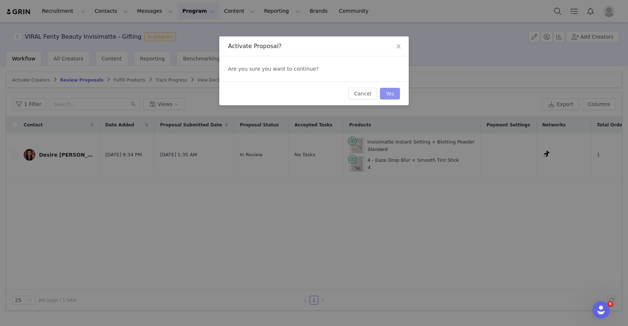
click at [396, 92] on button "Yes" at bounding box center [390, 94] width 20 height 12
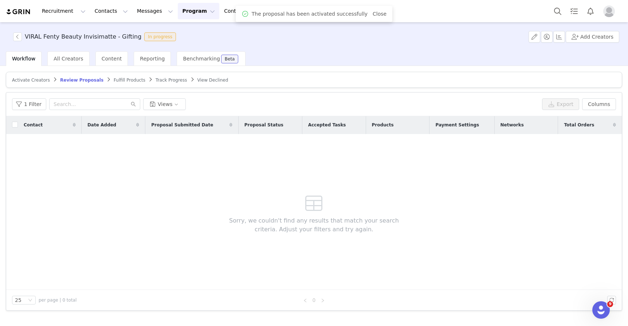
click at [119, 79] on span "Fulfill Products" at bounding box center [130, 80] width 32 height 5
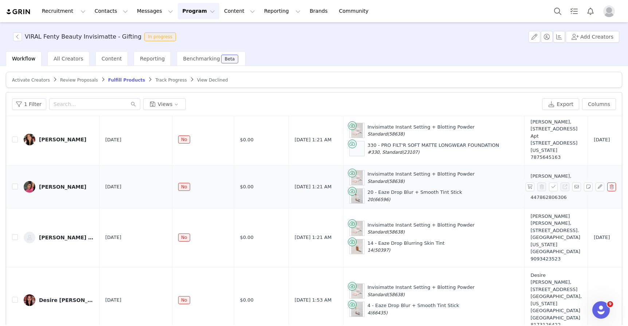
scroll to position [35, 0]
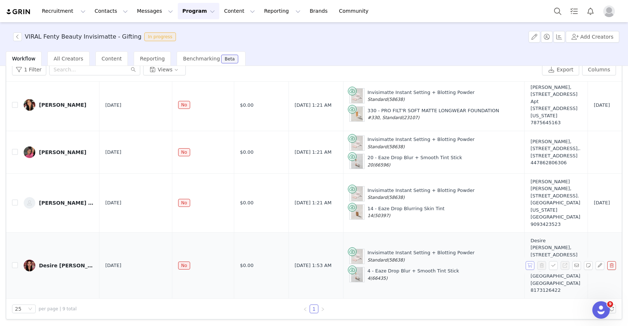
click at [532, 269] on button "button" at bounding box center [529, 265] width 9 height 9
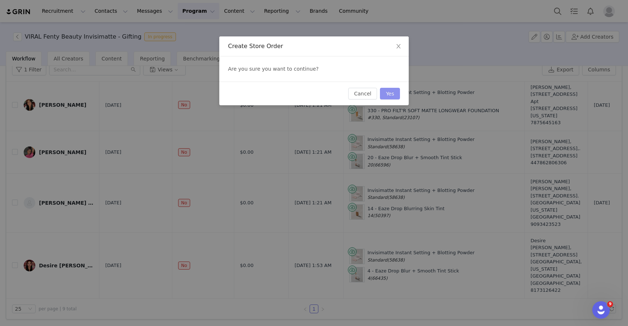
click at [390, 98] on button "Yes" at bounding box center [390, 94] width 20 height 12
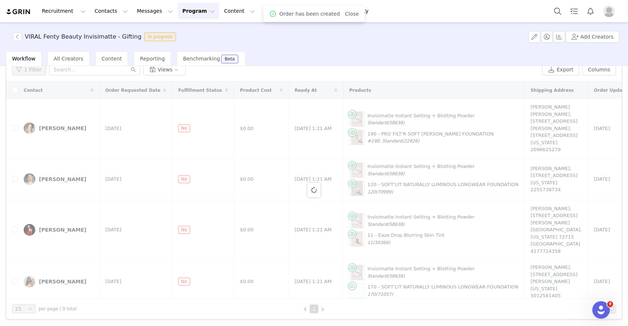
scroll to position [0, 0]
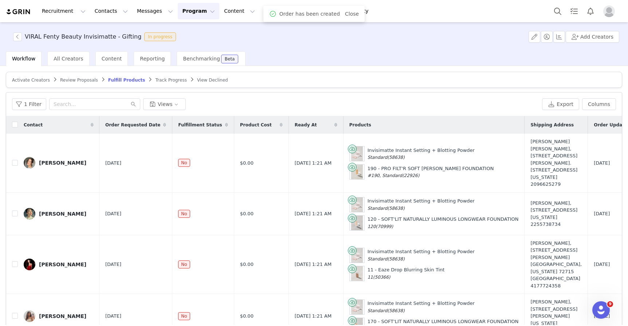
click at [193, 13] on button "Program Program" at bounding box center [198, 11] width 41 height 16
click at [193, 31] on p "Activations" at bounding box center [186, 32] width 28 height 8
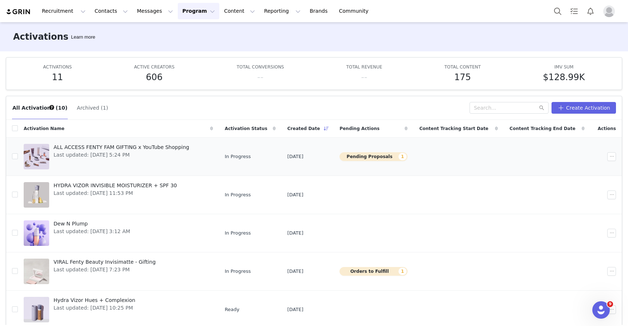
click at [109, 146] on span "ALL ACCESS FENTY FAM GIFTING x YouTube Shopping" at bounding box center [121, 147] width 135 height 8
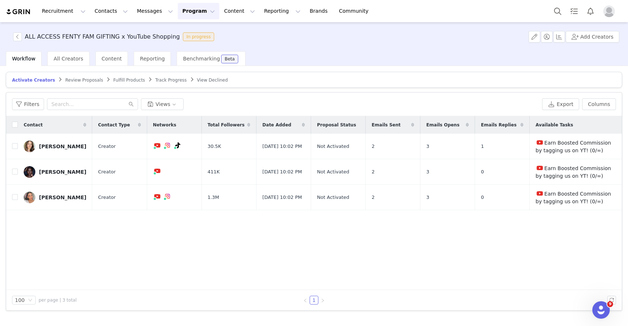
click at [83, 81] on span "Review Proposals" at bounding box center [84, 80] width 38 height 5
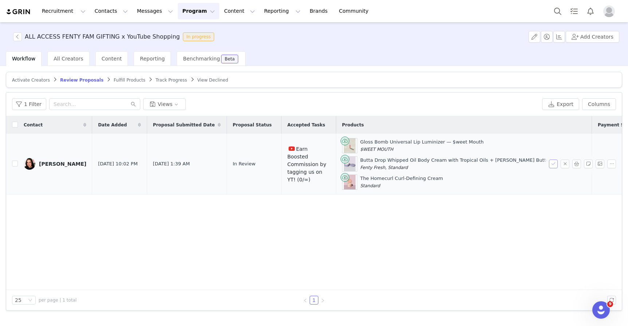
click at [551, 164] on button "button" at bounding box center [553, 163] width 9 height 9
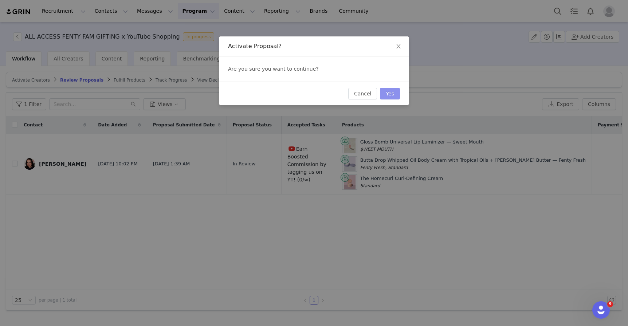
click at [394, 92] on button "Yes" at bounding box center [390, 94] width 20 height 12
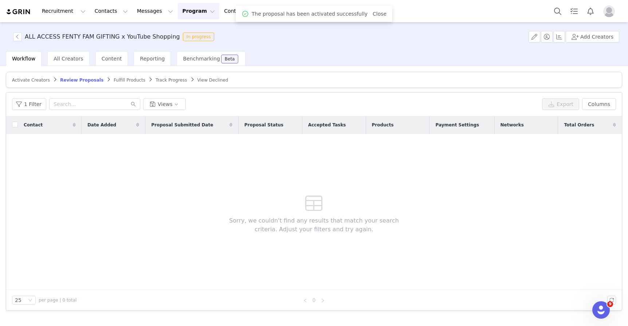
click at [115, 80] on span "Fulfill Products" at bounding box center [130, 80] width 32 height 5
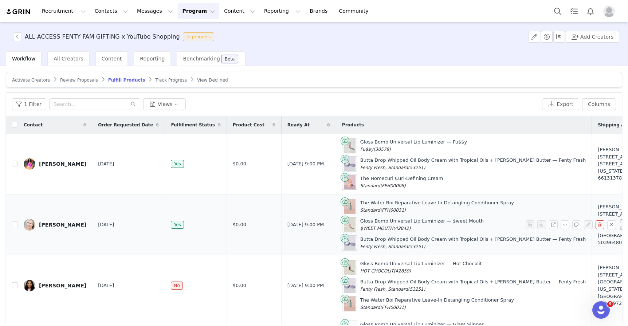
scroll to position [287, 0]
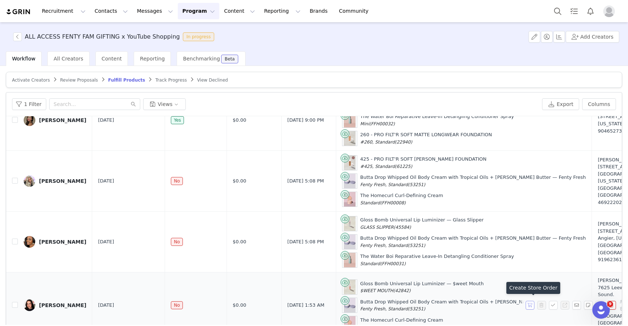
click at [529, 303] on button "button" at bounding box center [529, 305] width 9 height 9
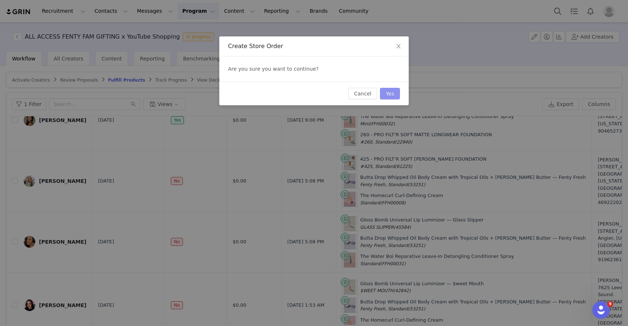
click at [389, 93] on button "Yes" at bounding box center [390, 94] width 20 height 12
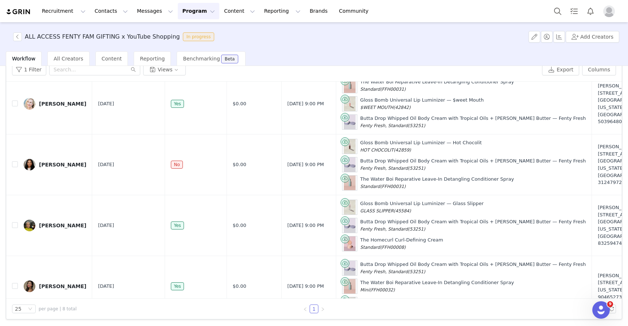
scroll to position [0, 0]
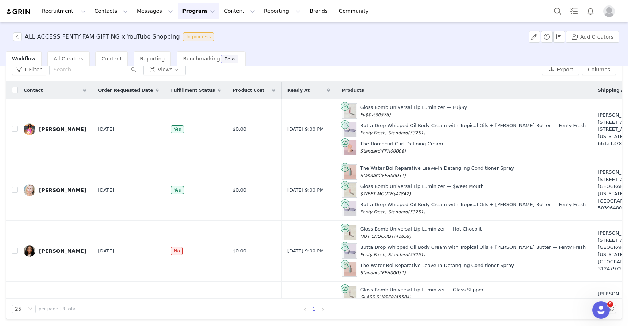
click at [181, 12] on button "Program Program" at bounding box center [198, 11] width 41 height 16
click at [185, 34] on p "Activations" at bounding box center [186, 32] width 28 height 8
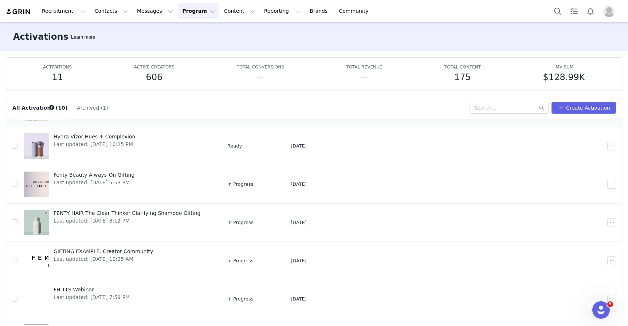
scroll to position [183, 0]
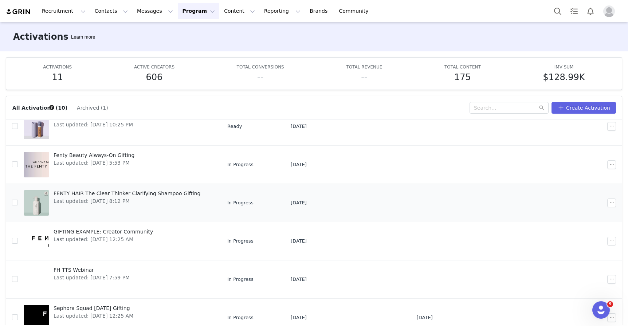
click at [99, 198] on span "Last updated: [DATE] 8:12 PM" at bounding box center [127, 201] width 147 height 8
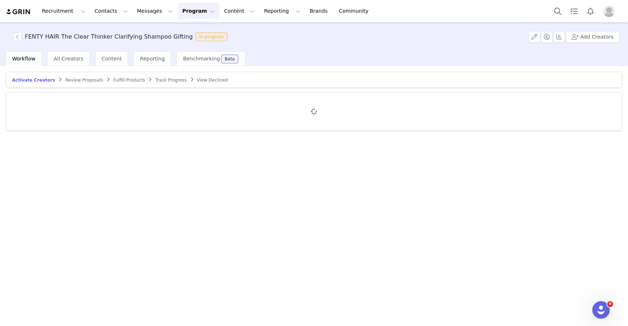
click at [169, 79] on span "Track Progress" at bounding box center [170, 80] width 31 height 5
click at [123, 77] on link "Fulfill Products" at bounding box center [124, 79] width 32 height 5
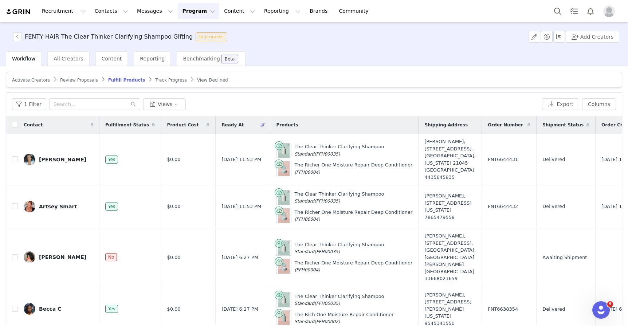
click at [15, 121] on label at bounding box center [15, 125] width 6 height 8
click at [15, 122] on input "checkbox" at bounding box center [15, 125] width 6 height 6
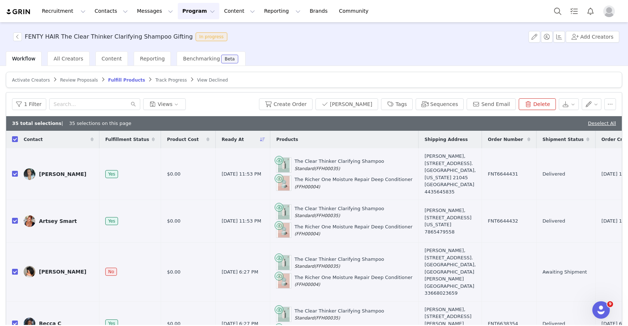
checkbox input "true"
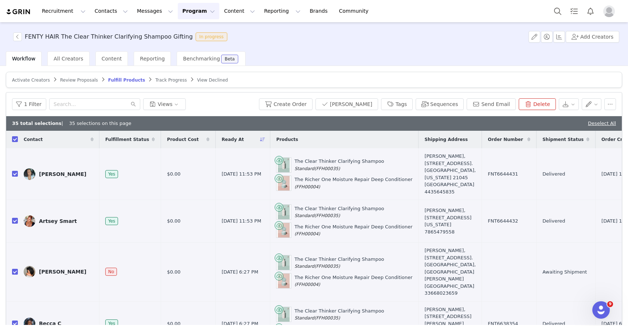
checkbox input "true"
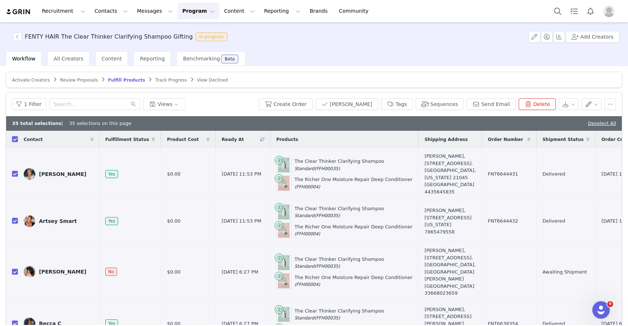
checkbox input "true"
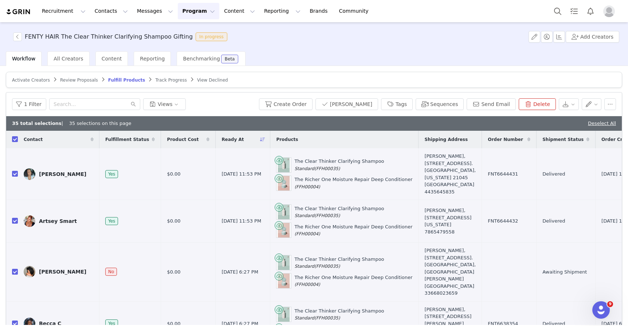
checkbox input "true"
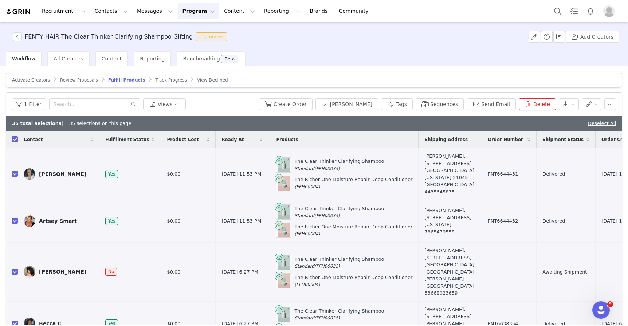
checkbox input "true"
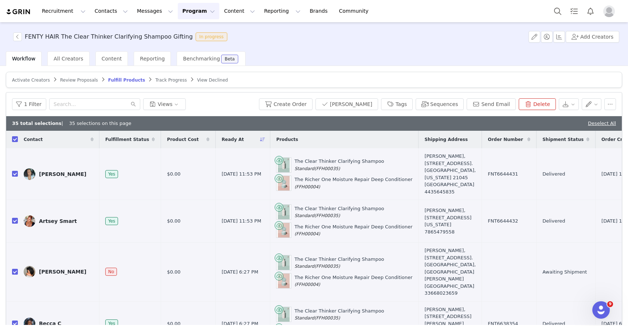
checkbox input "true"
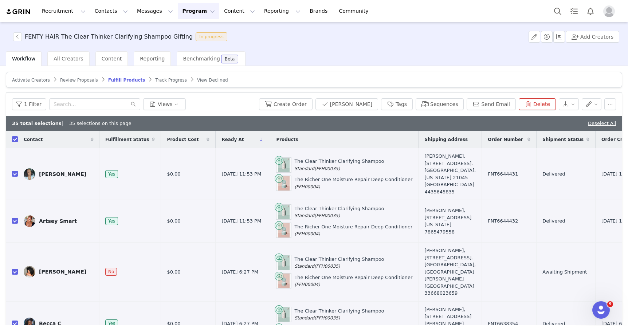
checkbox input "true"
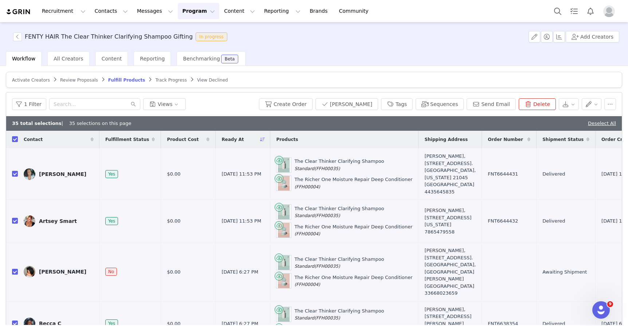
checkbox input "true"
